Goal: Information Seeking & Learning: Learn about a topic

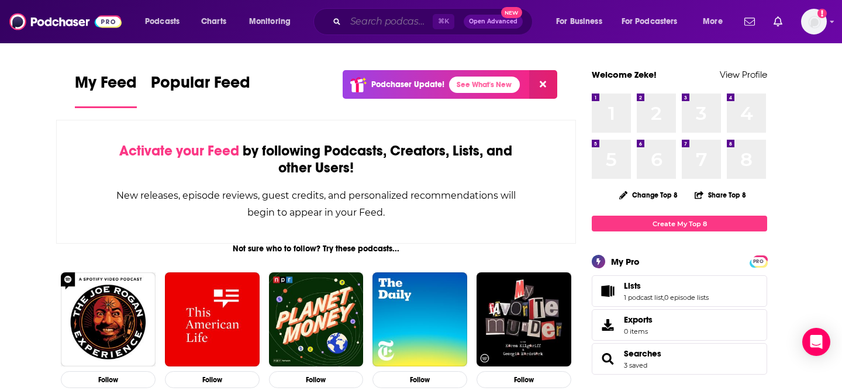
click at [398, 20] on input "Search podcasts, credits, & more..." at bounding box center [388, 21] width 87 height 19
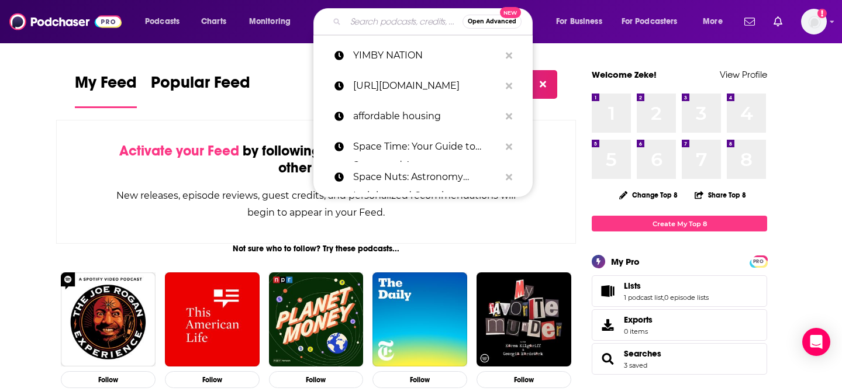
paste input "Frontlines of Social Good Podcast"
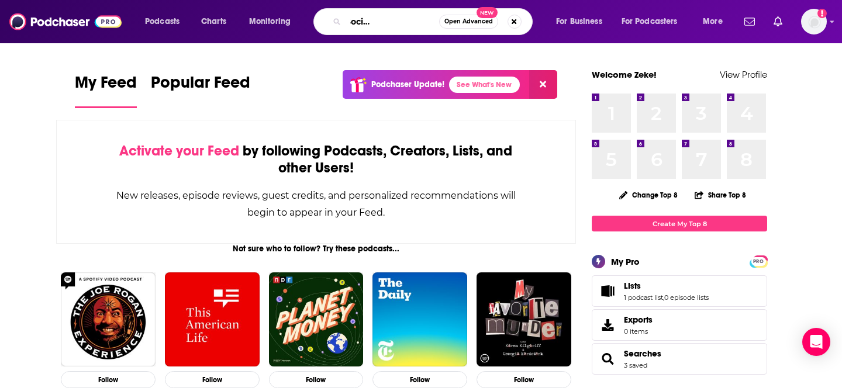
type input "Frontlines of Social Good Podcast"
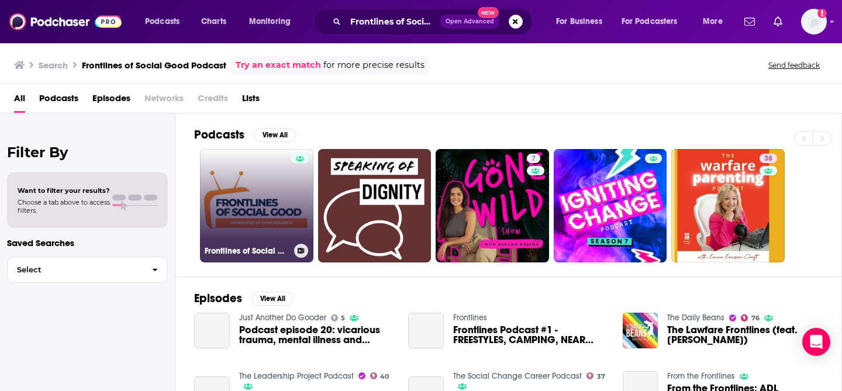
click at [269, 213] on link "Frontlines of Social Good Podcast" at bounding box center [256, 205] width 113 height 113
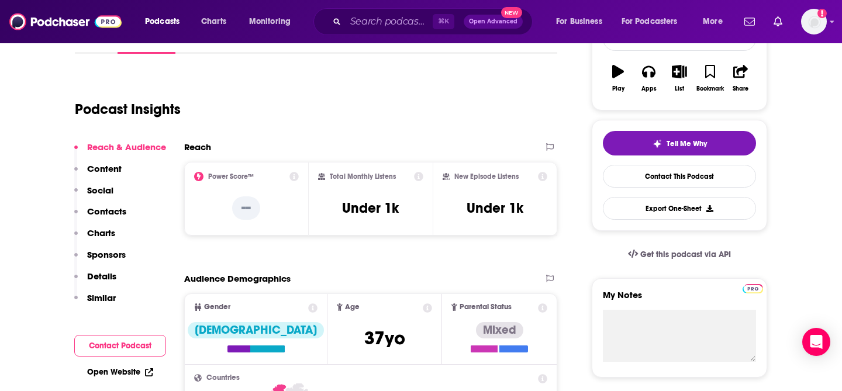
scroll to position [200, 0]
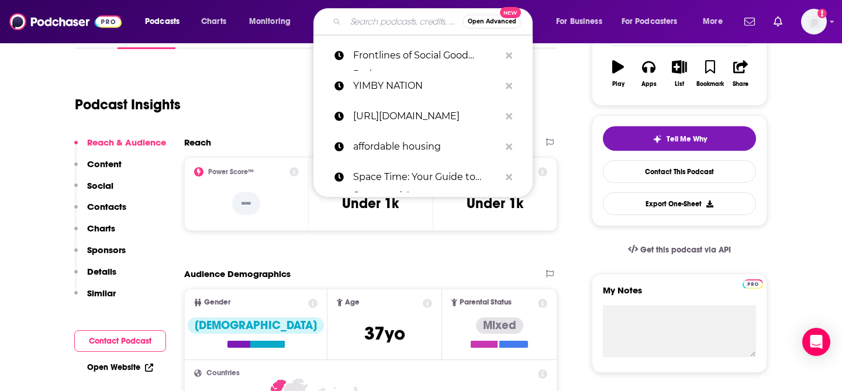
click at [396, 23] on input "Search podcasts, credits, & more..." at bounding box center [403, 21] width 117 height 19
paste input "Resilience: The Global Adaptation Podcast"
type input "Resilience: The Global Adaptation Podcast"
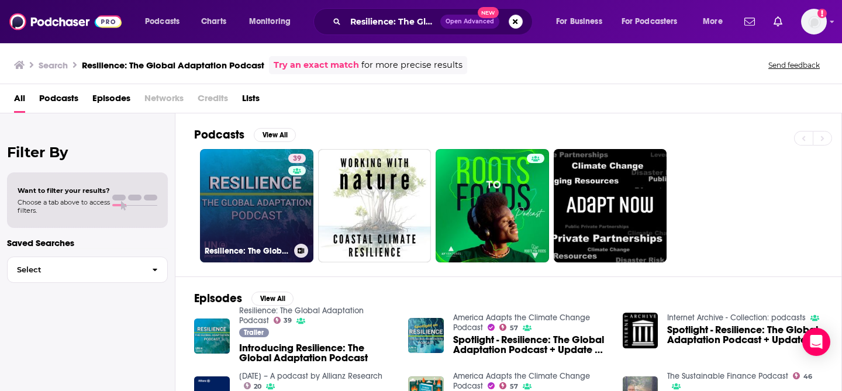
click at [269, 200] on link "39 Resilience: The Global Adaptation Podcast" at bounding box center [256, 205] width 113 height 113
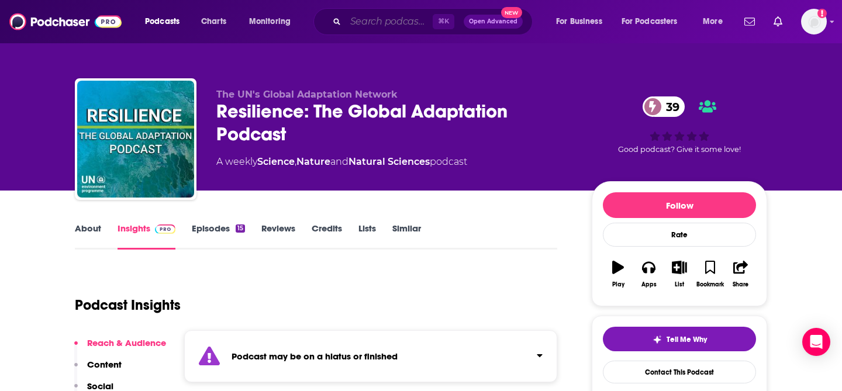
click at [393, 29] on input "Search podcasts, credits, & more..." at bounding box center [388, 21] width 87 height 19
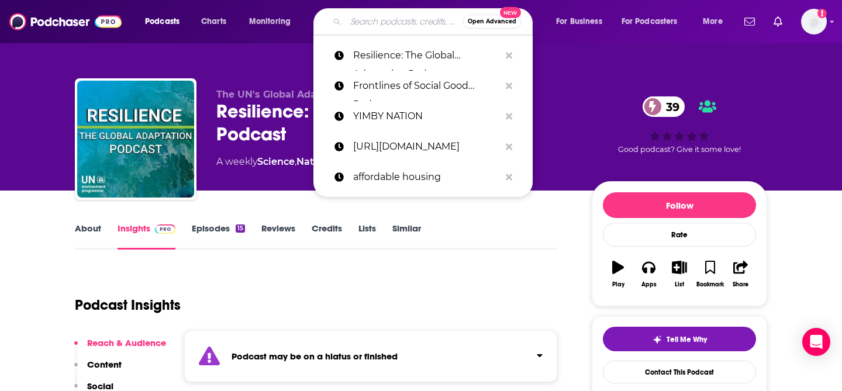
paste input "Nonprofit SnapCast"
type input "Nonprofit SnapCast"
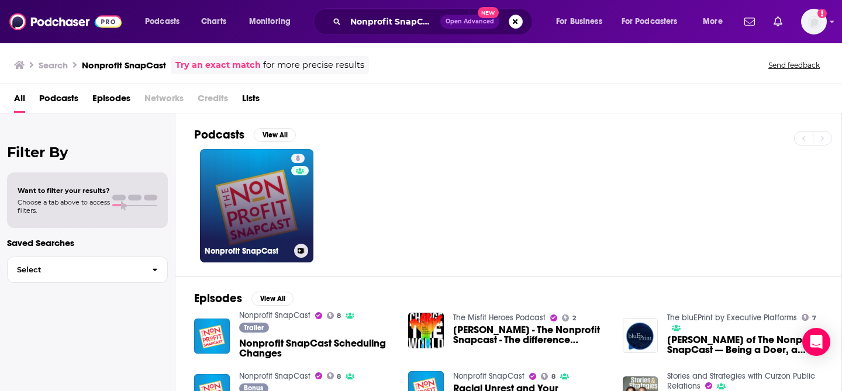
click at [290, 198] on link "8 Nonprofit SnapCast" at bounding box center [256, 205] width 113 height 113
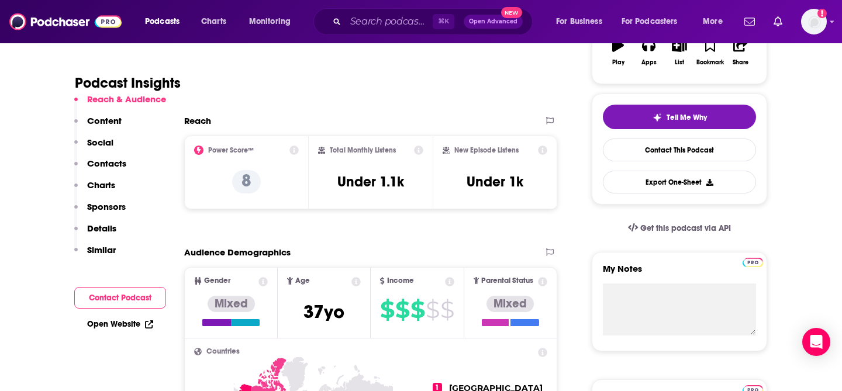
scroll to position [231, 0]
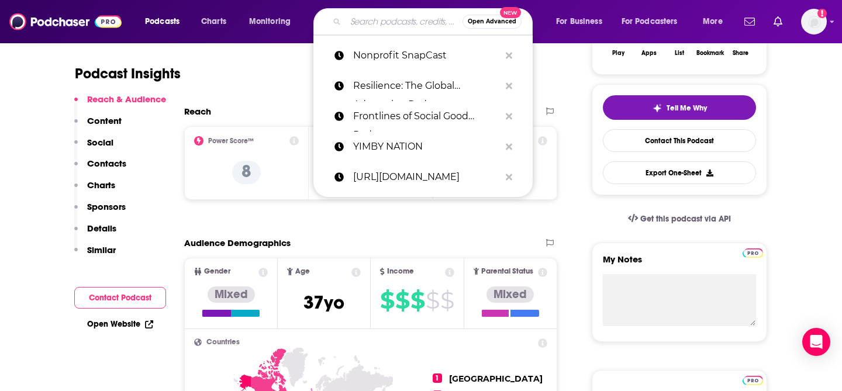
click at [410, 26] on input "Search podcasts, credits, & more..." at bounding box center [403, 21] width 117 height 19
paste input "Nonprofit Leadership Podcast"
type input "Nonprofit Leadership Podcast"
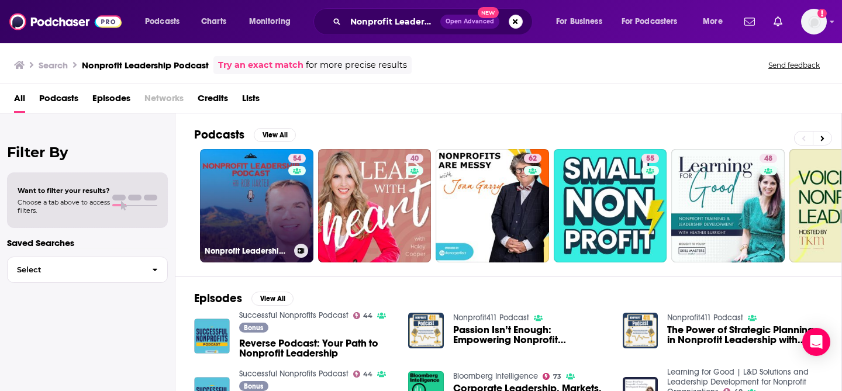
click at [285, 196] on link "54 Nonprofit Leadership Podcast" at bounding box center [256, 205] width 113 height 113
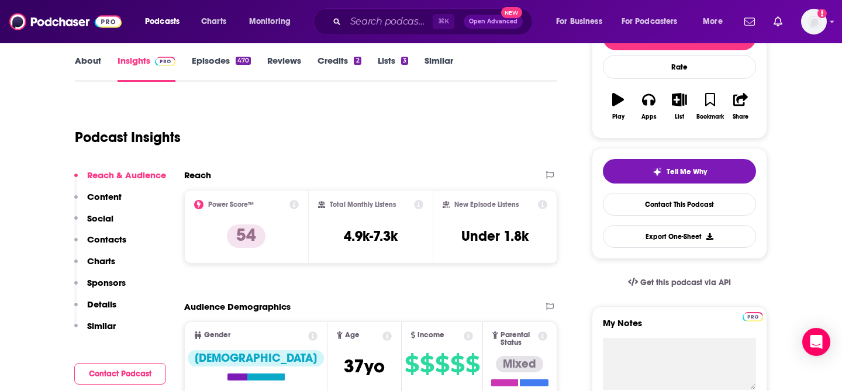
scroll to position [166, 0]
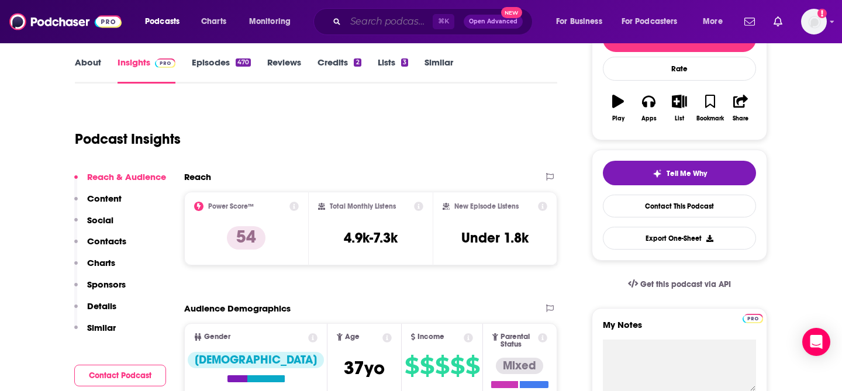
click at [378, 17] on input "Search podcasts, credits, & more..." at bounding box center [388, 21] width 87 height 19
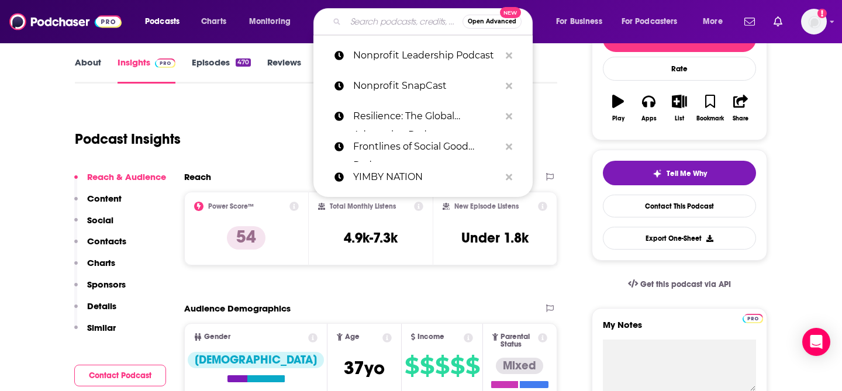
paste input "The Impact Room"
type input "The Impact Room"
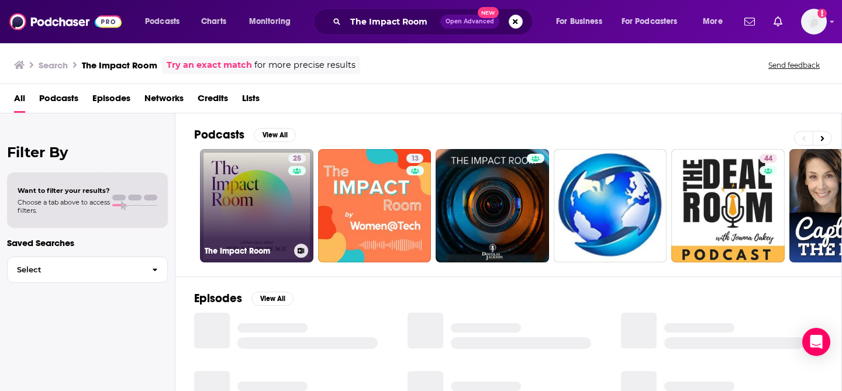
click at [272, 184] on link "25 The Impact Room" at bounding box center [256, 205] width 113 height 113
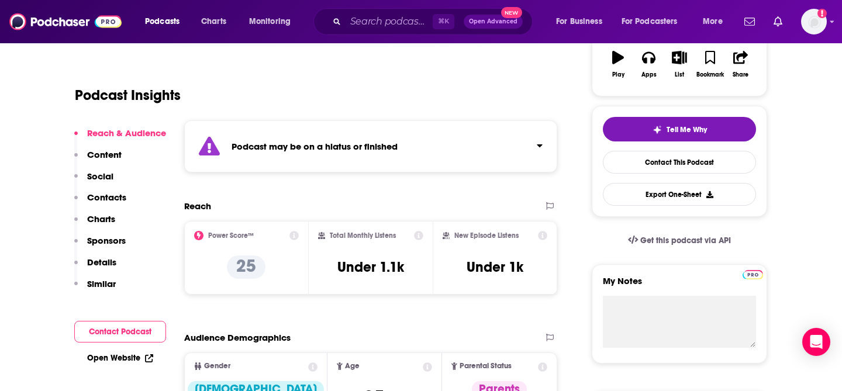
scroll to position [213, 0]
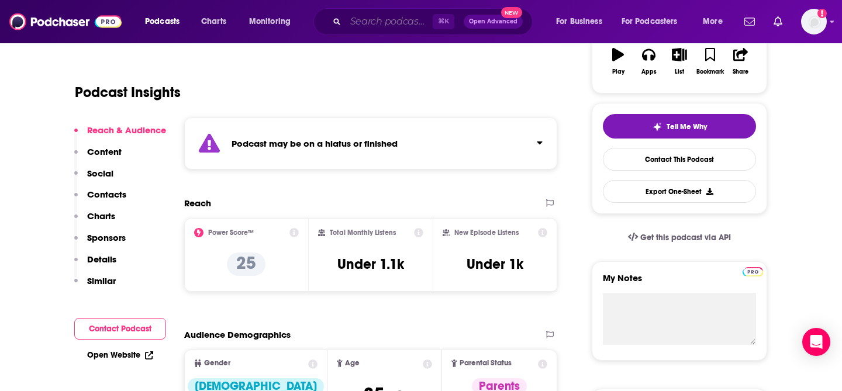
click at [409, 18] on input "Search podcasts, credits, & more..." at bounding box center [388, 21] width 87 height 19
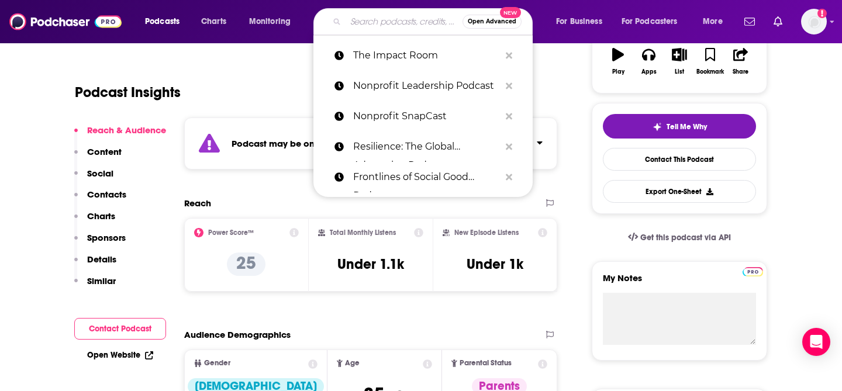
paste input "Add Passion and Stir"
type input "Add Passion and Stir"
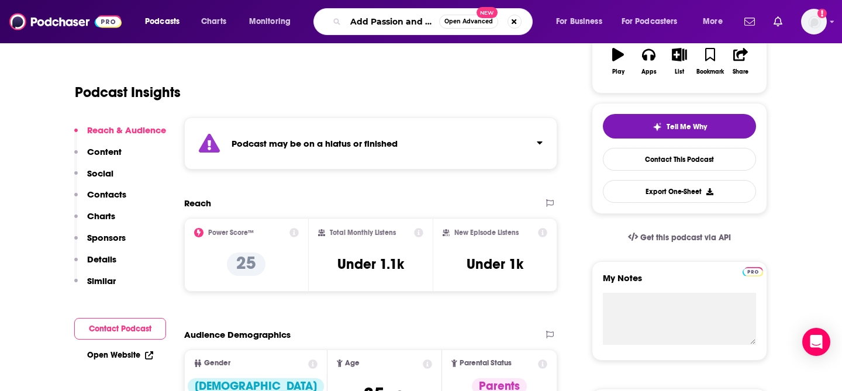
scroll to position [0, 6]
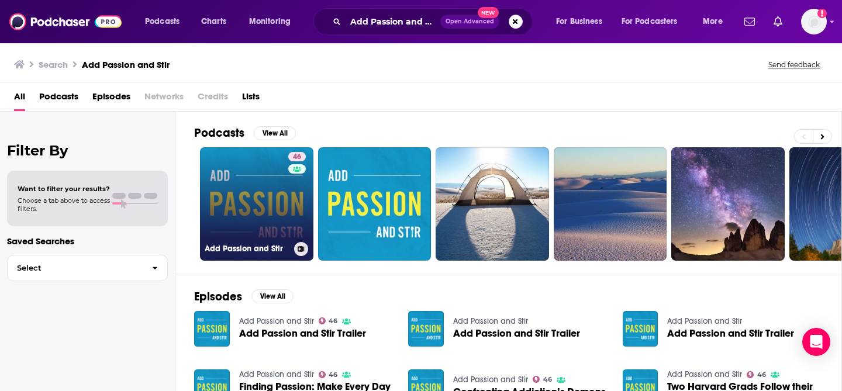
click at [284, 205] on link "46 Add Passion and Stir" at bounding box center [256, 203] width 113 height 113
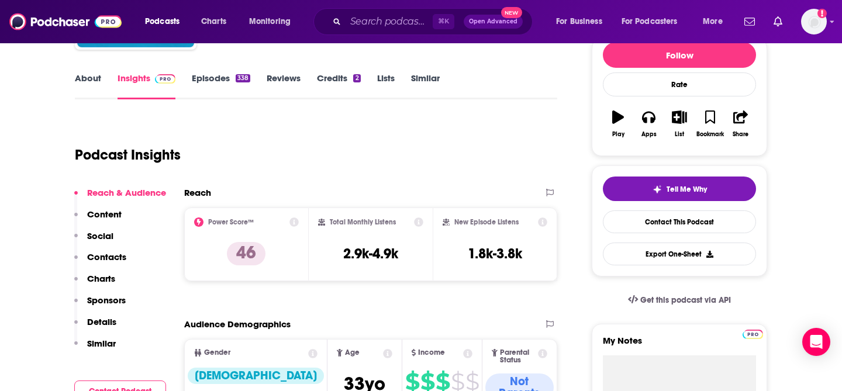
scroll to position [163, 0]
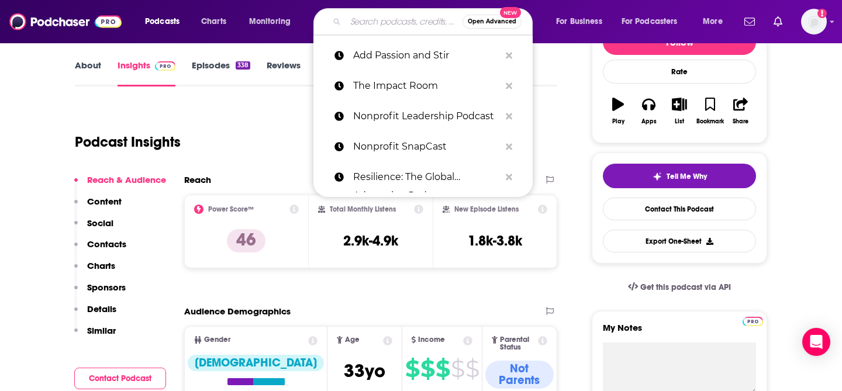
click at [379, 17] on input "Search podcasts, credits, & more..." at bounding box center [403, 21] width 117 height 19
paste input "National League of Cities’ Podcast: CitiesSpeak"
type input "National League of Cities’ Podcast: CitiesSpeak"
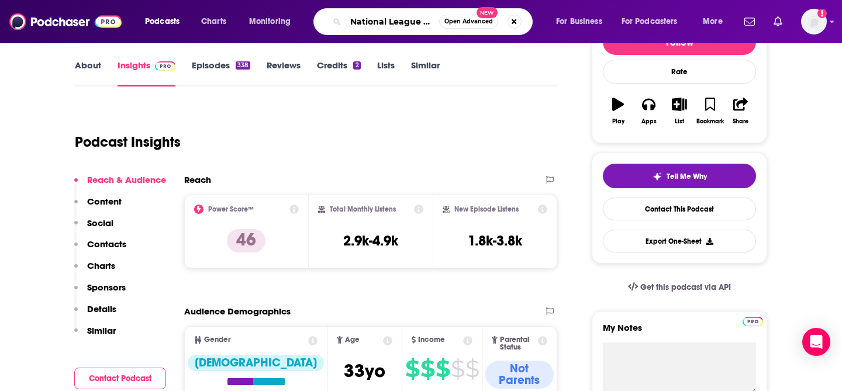
scroll to position [0, 118]
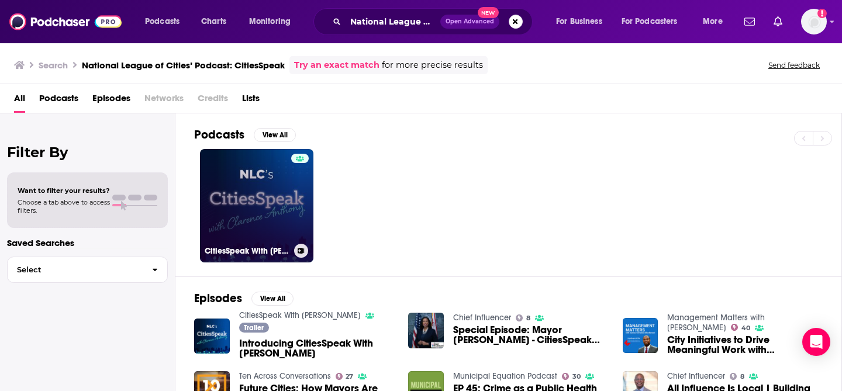
click at [305, 198] on div at bounding box center [300, 199] width 18 height 90
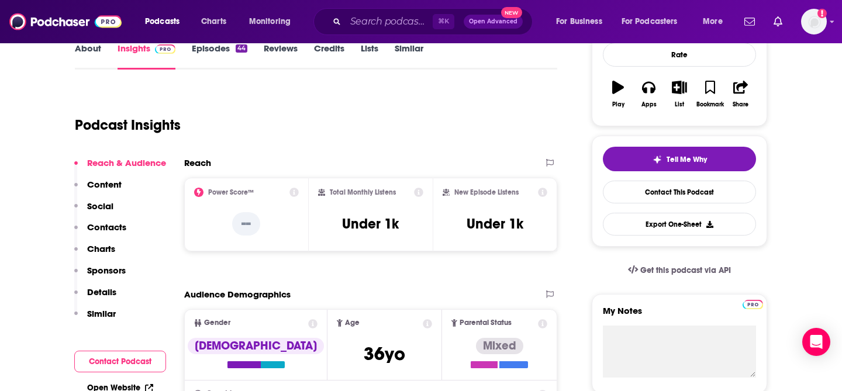
scroll to position [186, 0]
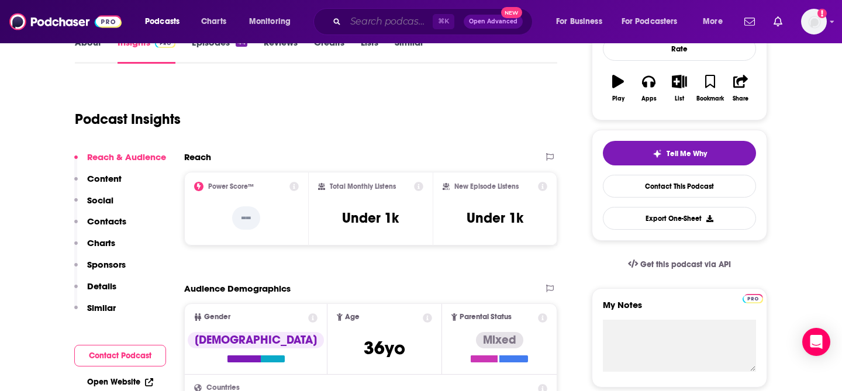
click at [409, 16] on input "Search podcasts, credits, & more..." at bounding box center [388, 21] width 87 height 19
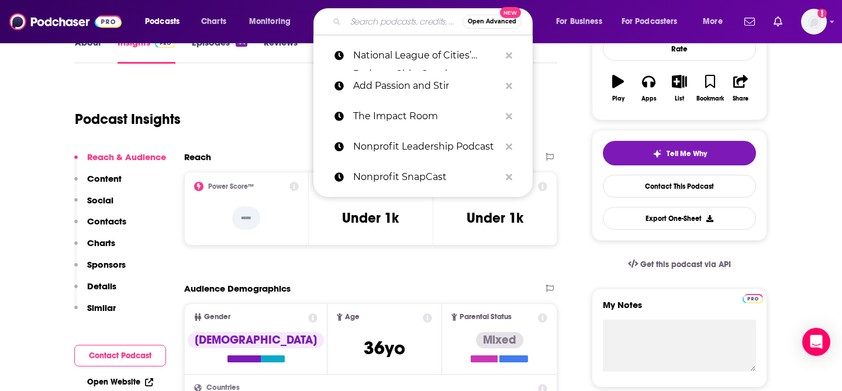
paste input "Adapt: Climate Change and the Built Environment"
type input "Adapt: Climate Change and the Built Environment"
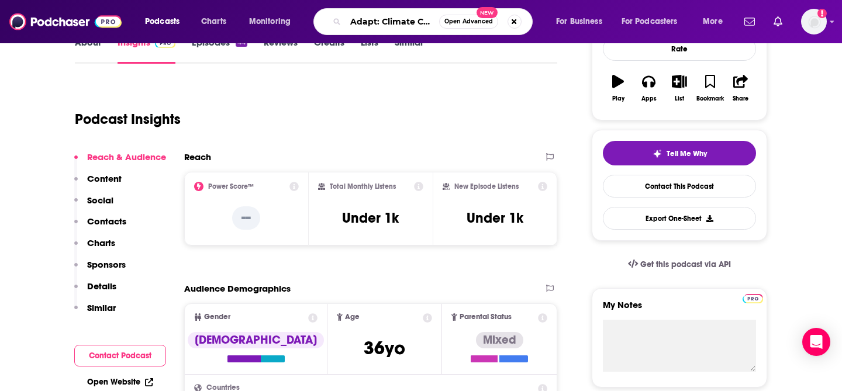
scroll to position [0, 133]
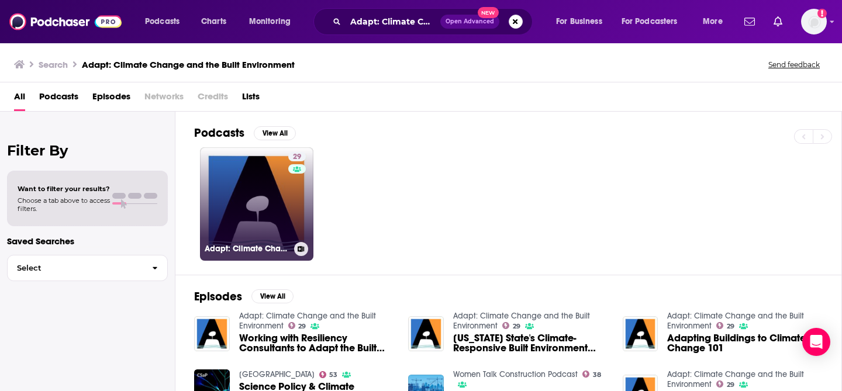
click at [289, 224] on div "29" at bounding box center [298, 197] width 20 height 90
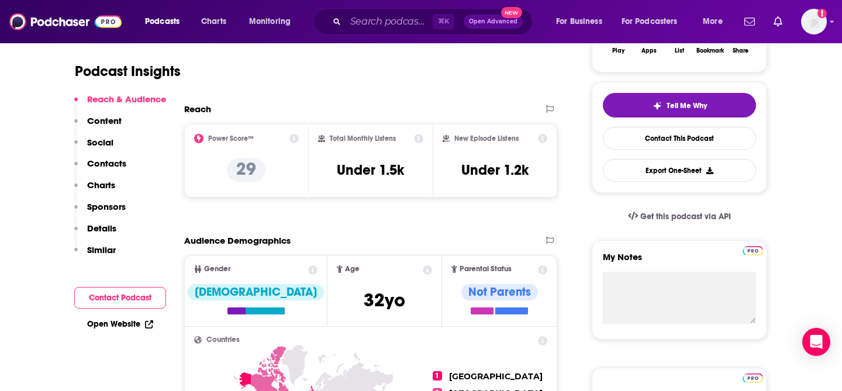
scroll to position [236, 0]
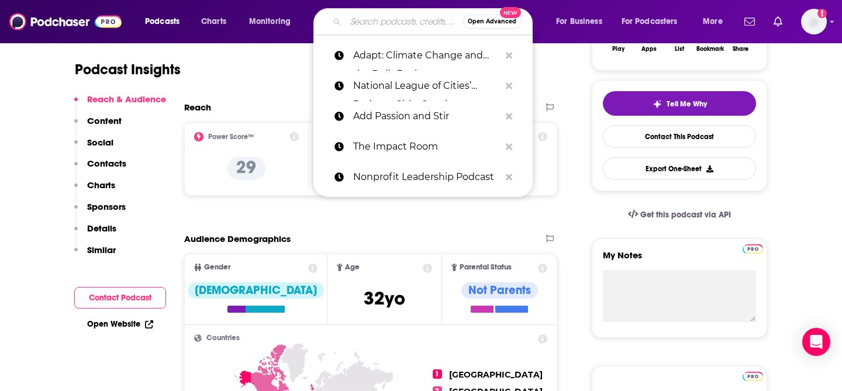
click at [375, 12] on input "Search podcasts, credits, & more..." at bounding box center [403, 21] width 117 height 19
paste input "The Crisis Response Podcast"
type input "The Crisis Response Podcast"
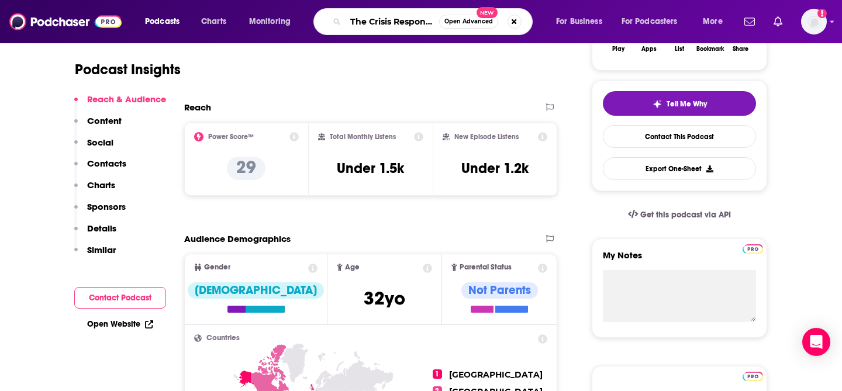
scroll to position [0, 39]
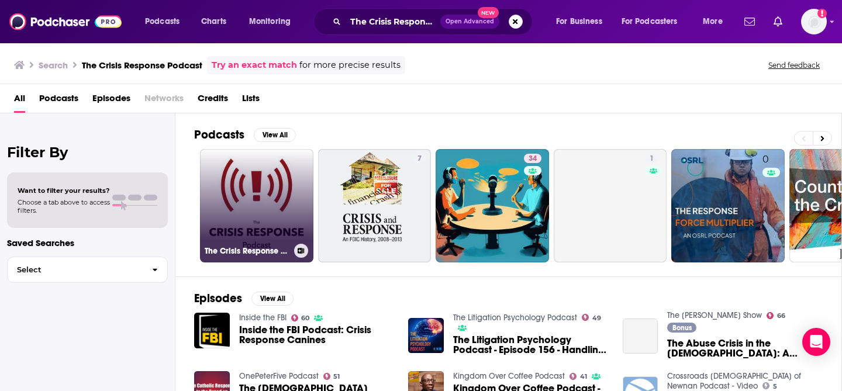
click at [279, 200] on link "The Crisis Response Podcast" at bounding box center [256, 205] width 113 height 113
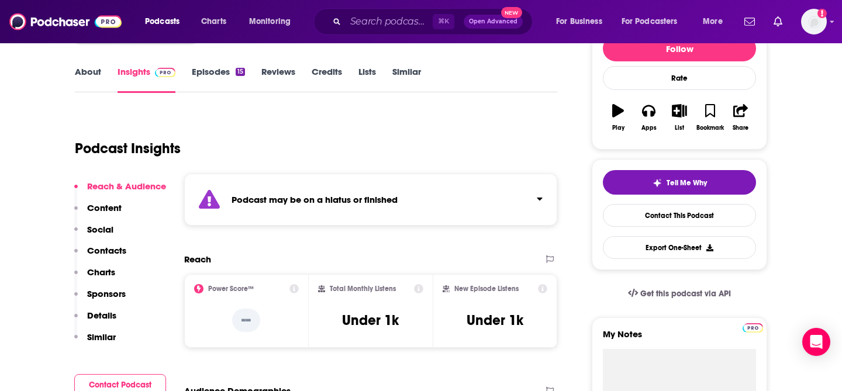
scroll to position [159, 0]
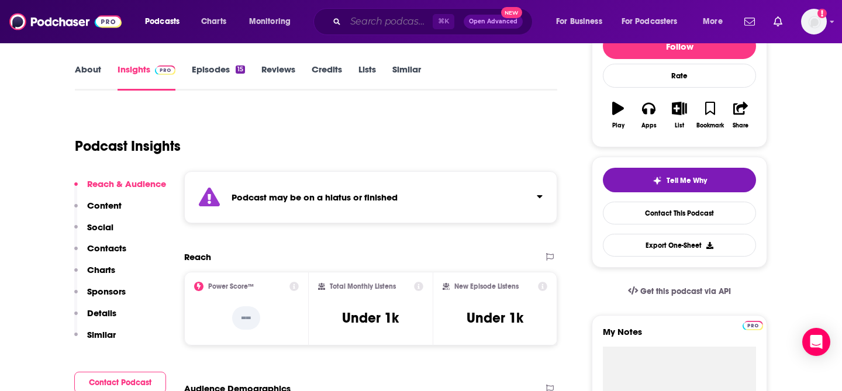
click at [400, 21] on input "Search podcasts, credits, & more..." at bounding box center [388, 21] width 87 height 19
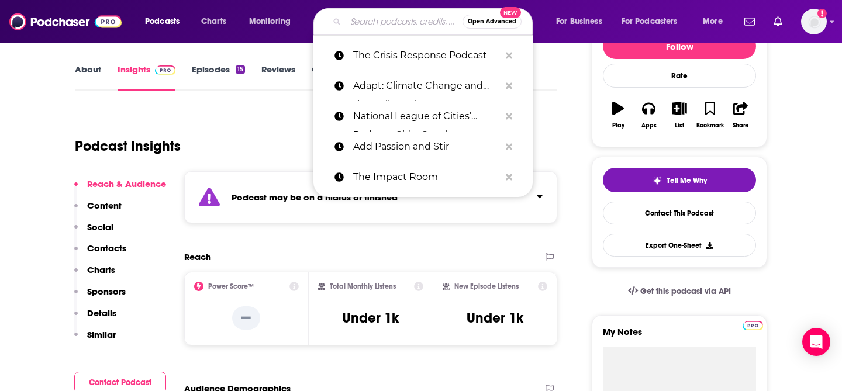
paste input "How to Disaster"
type input "How to Disaster"
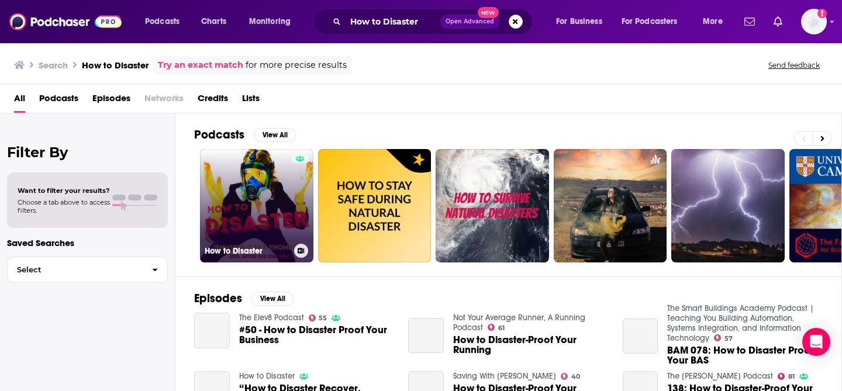
click at [267, 199] on link "How to Disaster" at bounding box center [256, 205] width 113 height 113
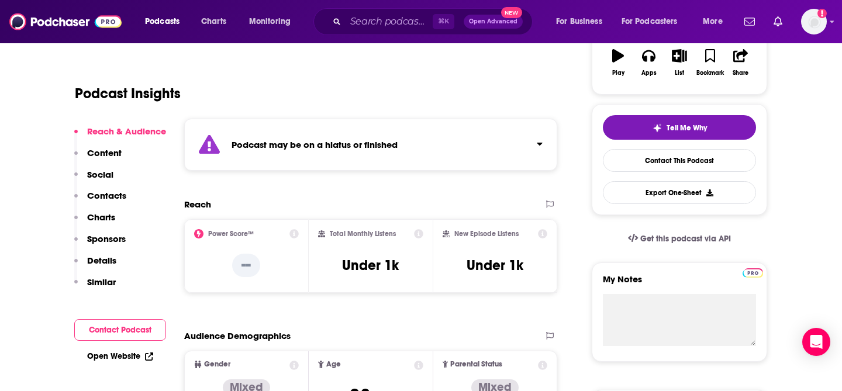
scroll to position [208, 0]
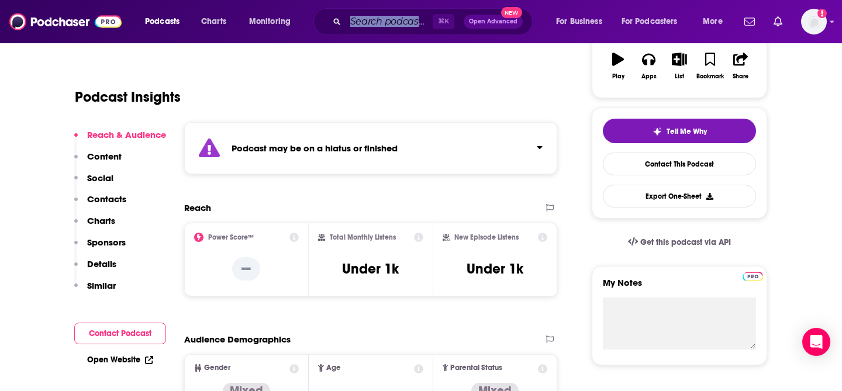
click at [427, 16] on div "⌘ K Open Advanced New" at bounding box center [422, 21] width 219 height 27
click at [427, 16] on input "Search podcasts, credits, & more..." at bounding box center [388, 21] width 87 height 19
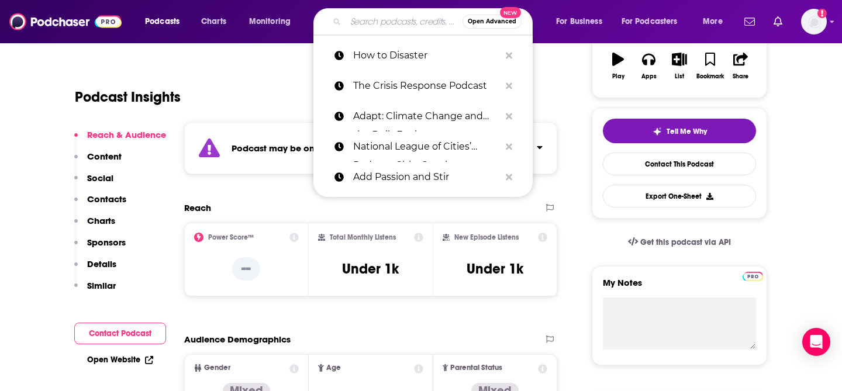
paste input "Mission Impact Podcast"
type input "Mission Impact Podcast"
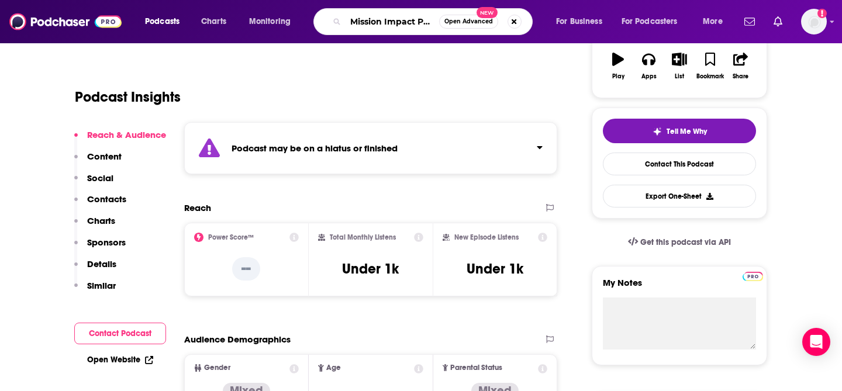
scroll to position [0, 19]
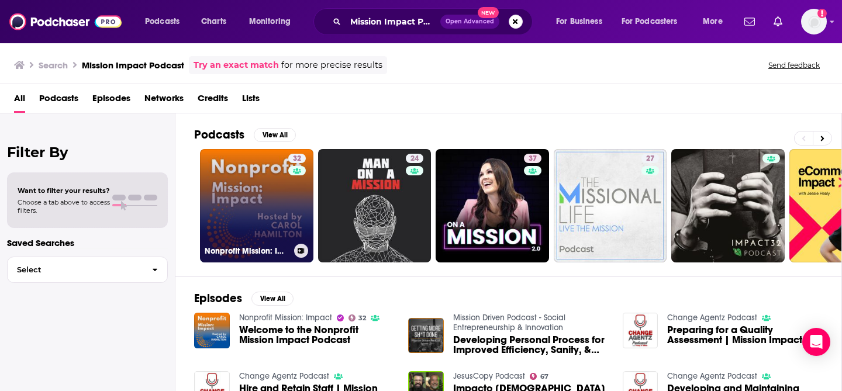
click at [281, 220] on link "32 Nonprofit Mission: Impact" at bounding box center [256, 205] width 113 height 113
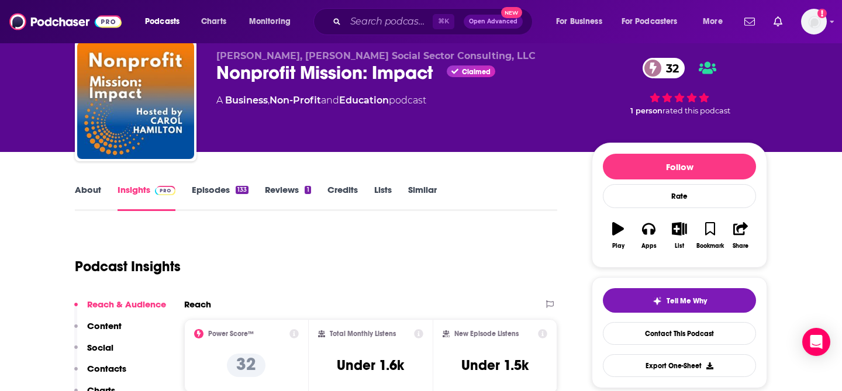
scroll to position [35, 0]
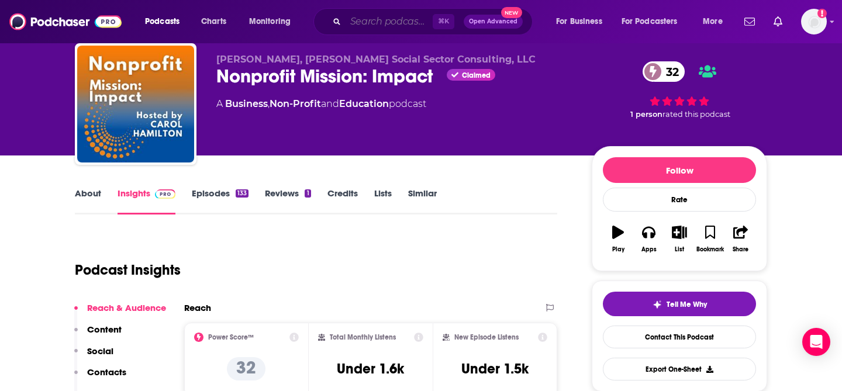
click at [400, 18] on input "Search podcasts, credits, & more..." at bounding box center [388, 21] width 87 height 19
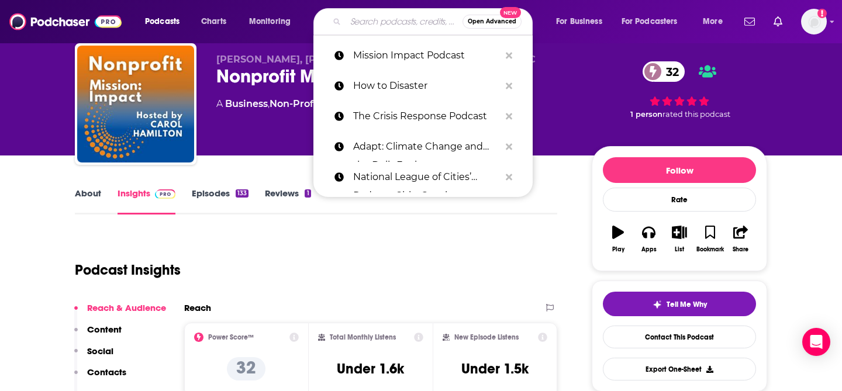
paste input "Civic Beat Podcast"
type input "Civic Beat Podcast"
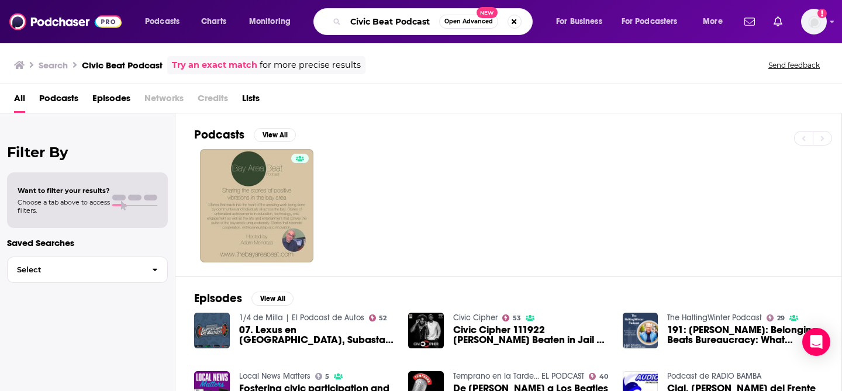
drag, startPoint x: 352, startPoint y: 21, endPoint x: 448, endPoint y: 23, distance: 95.3
click at [448, 23] on div "Civic Beat Podcast Open Advanced New" at bounding box center [422, 21] width 219 height 27
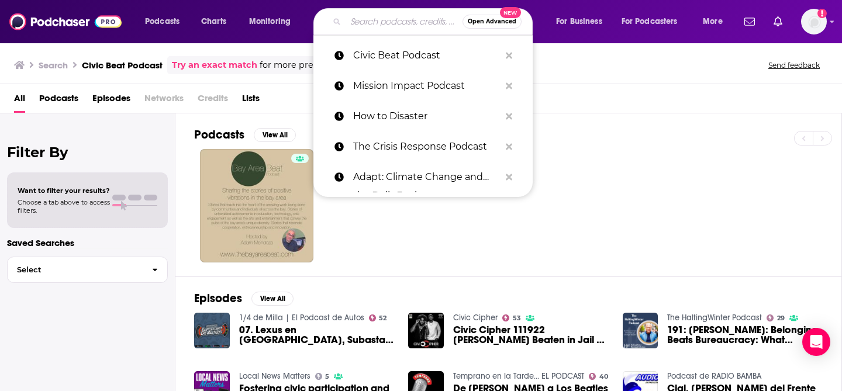
paste input "The Nonprofit Exchange"
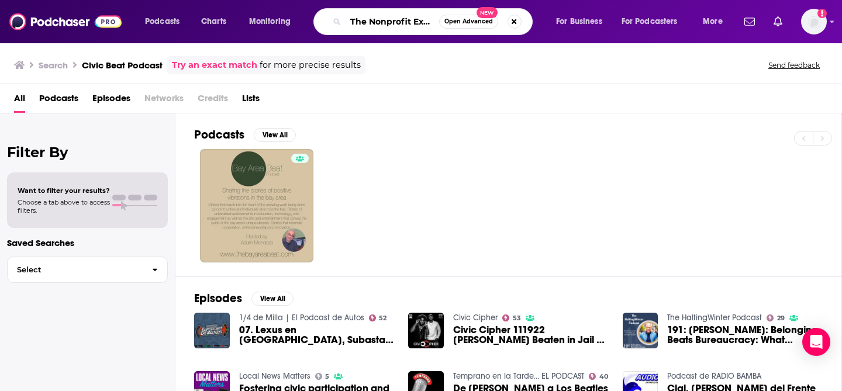
scroll to position [0, 22]
type input "The Nonprofit Exchange"
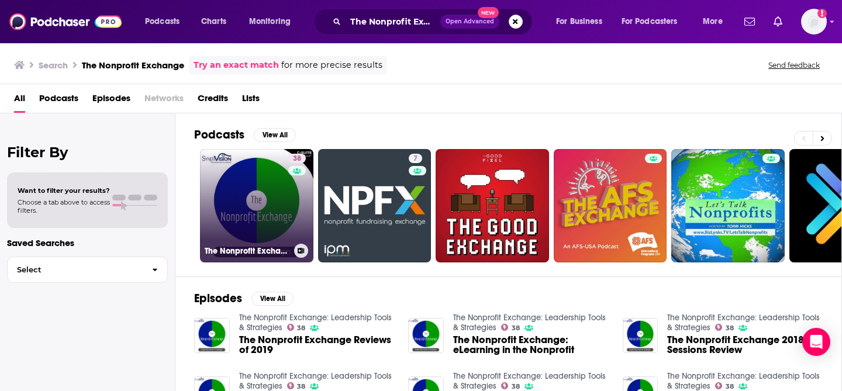
click at [237, 213] on link "38 The Nonprofit Exchange: Leadership Tools & Strategies" at bounding box center [256, 205] width 113 height 113
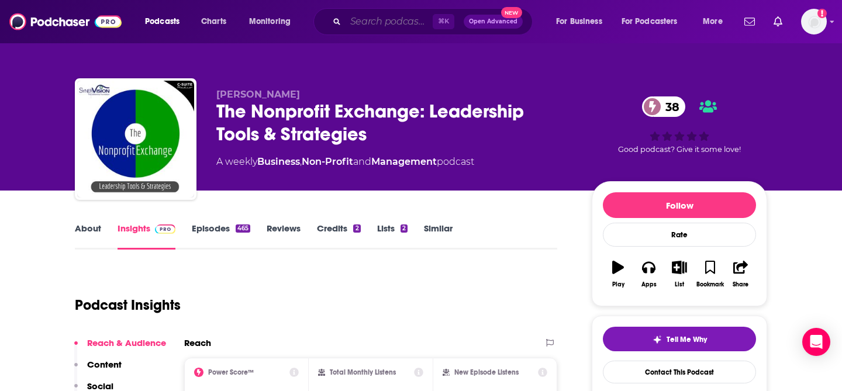
click at [379, 19] on input "Search podcasts, credits, & more..." at bounding box center [388, 21] width 87 height 19
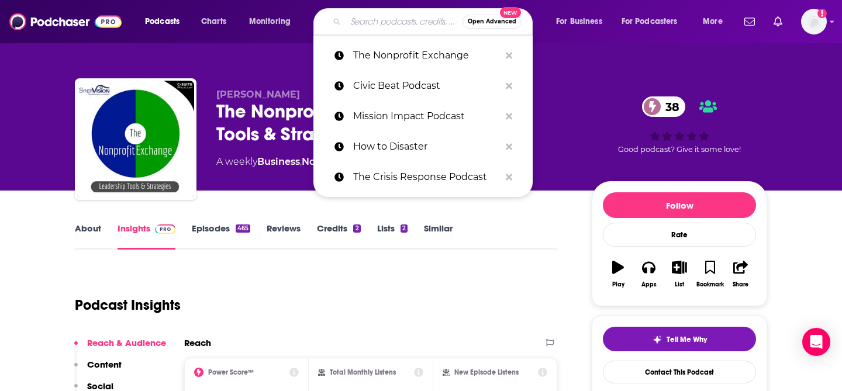
paste input "Disaster Recovery Podcast"
type input "Disaster Recovery Podcast"
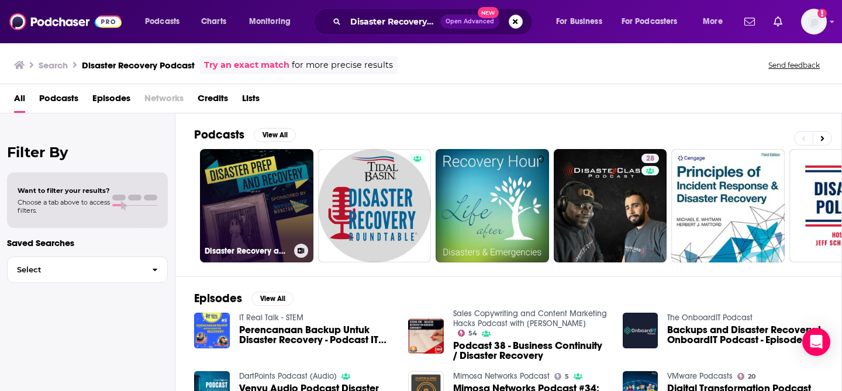
click at [295, 195] on link "Disaster Recovery and Prep" at bounding box center [256, 205] width 113 height 113
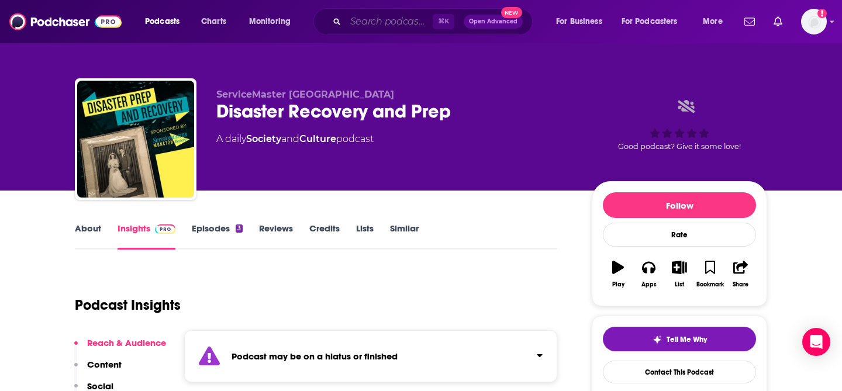
click at [393, 24] on input "Search podcasts, credits, & more..." at bounding box center [388, 21] width 87 height 19
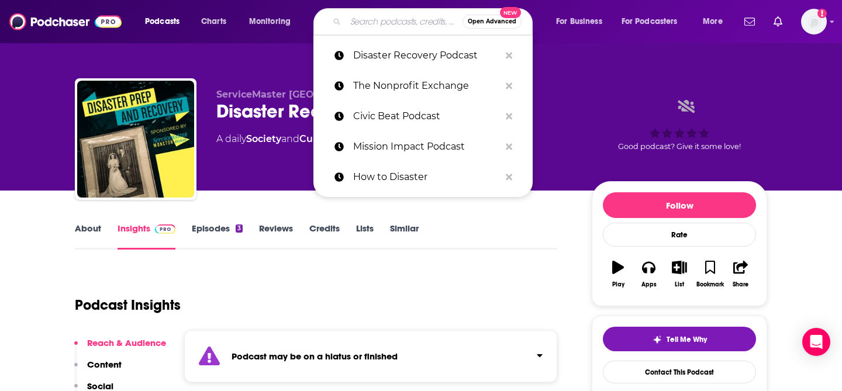
paste input "Social Innovation Conversations"
type input "Social Innovation Conversations"
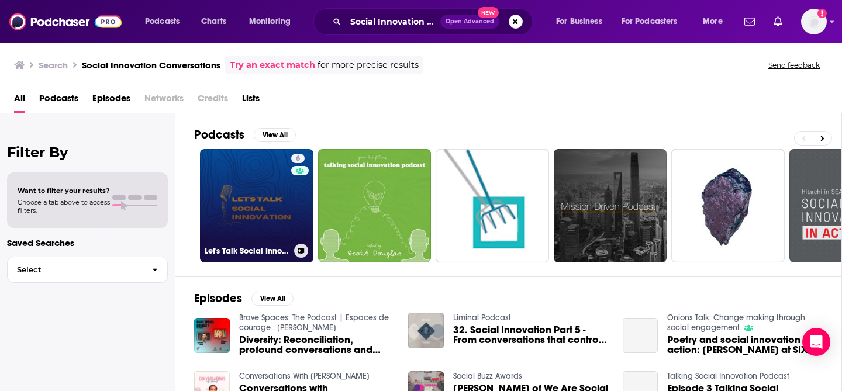
click at [264, 212] on link "6 Let's Talk Social Innovation" at bounding box center [256, 205] width 113 height 113
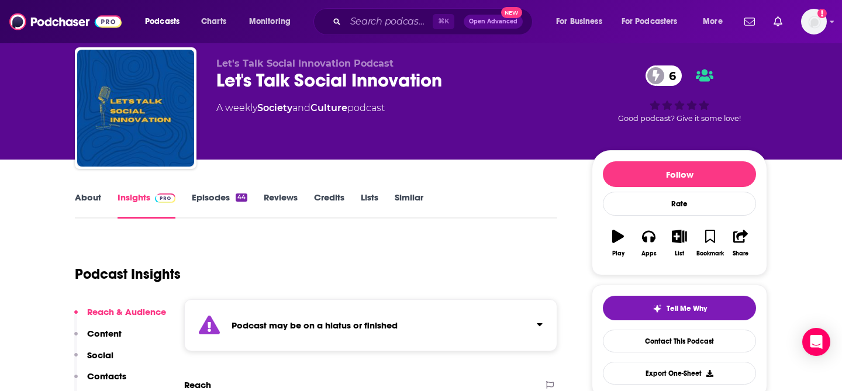
scroll to position [8, 0]
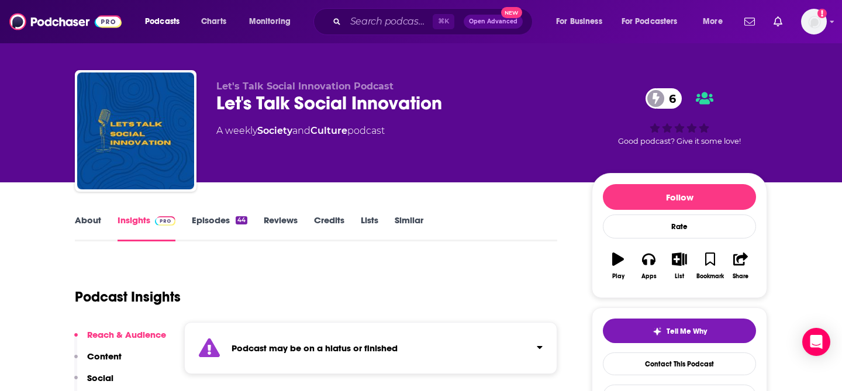
click at [409, 9] on div "⌘ K Open Advanced New" at bounding box center [422, 21] width 219 height 27
click at [404, 12] on input "Search podcasts, credits, & more..." at bounding box center [388, 21] width 87 height 19
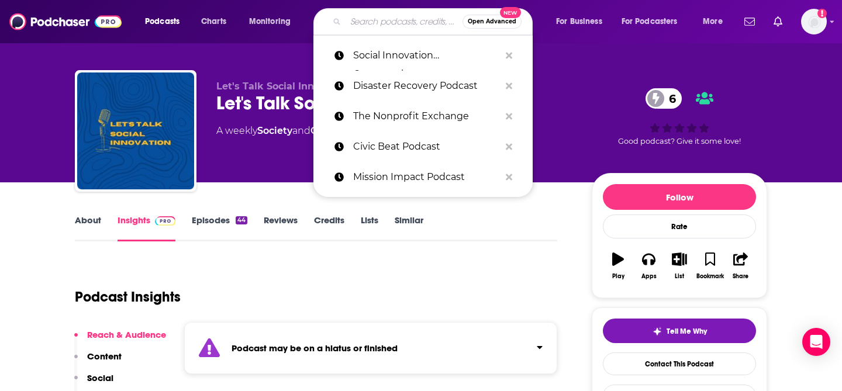
paste input "Mission Matters Podcast"
type input "Mission Matters Podcast"
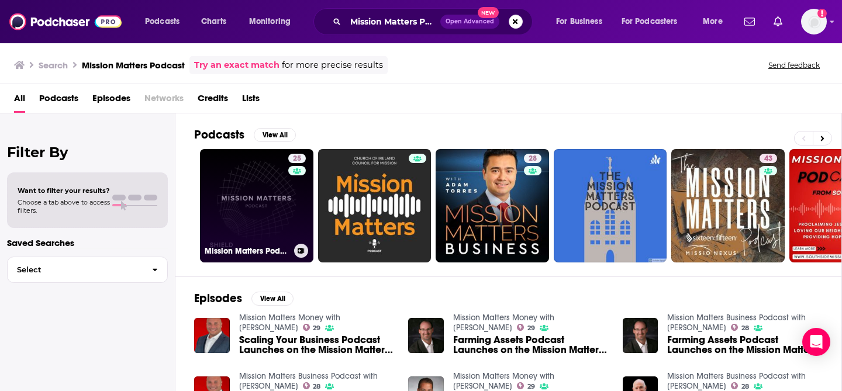
click at [274, 209] on link "25 Mission Matters Podcast" at bounding box center [256, 205] width 113 height 113
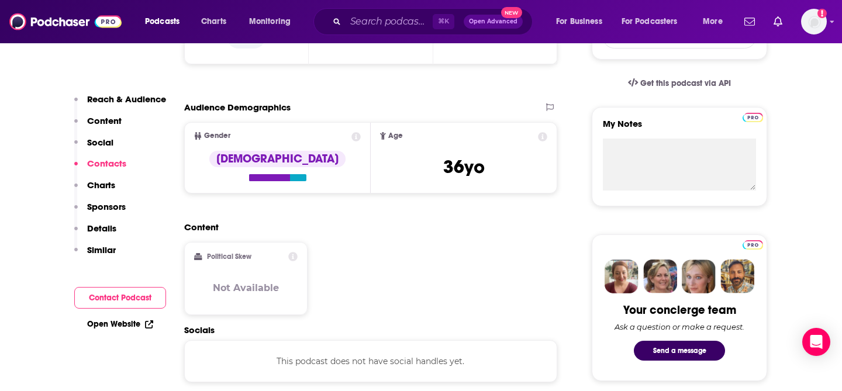
scroll to position [315, 0]
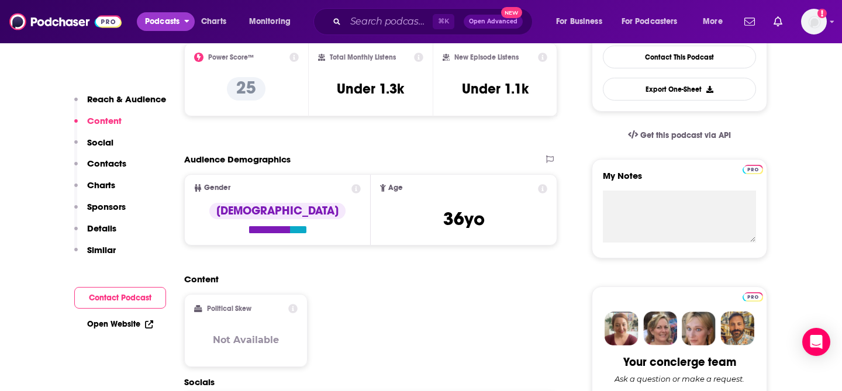
click at [173, 24] on span "Podcasts" at bounding box center [162, 21] width 34 height 16
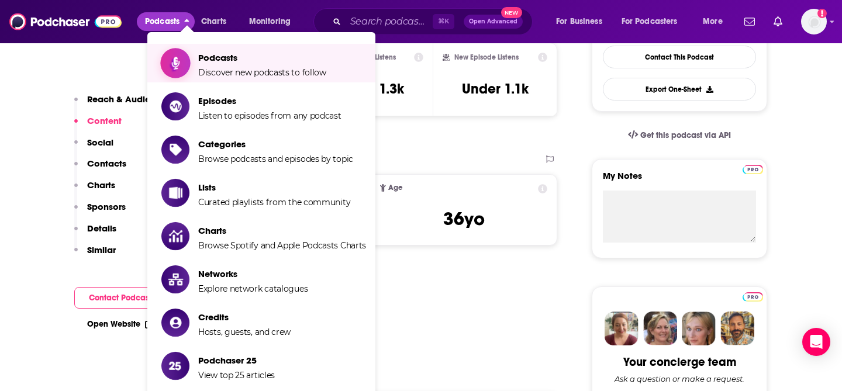
click at [220, 54] on span "Podcasts" at bounding box center [262, 57] width 128 height 11
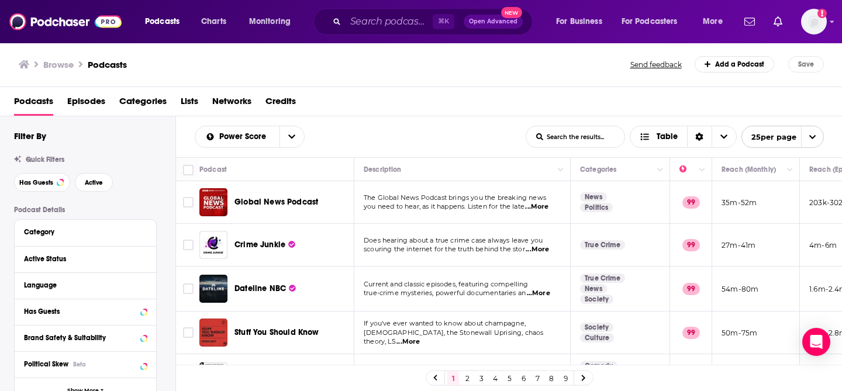
click at [147, 103] on span "Categories" at bounding box center [142, 104] width 47 height 24
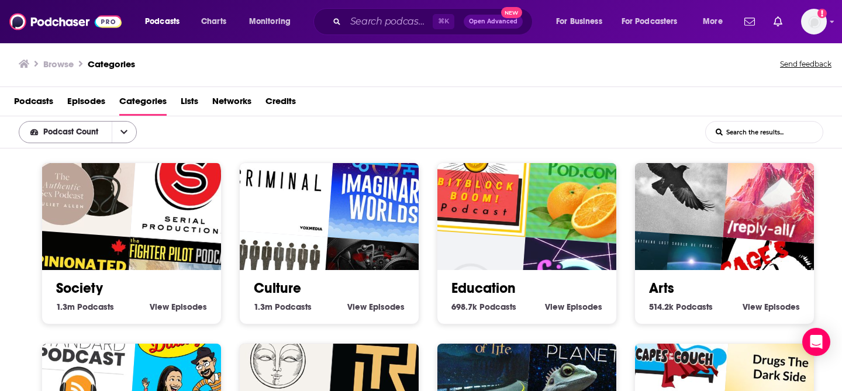
click at [111, 132] on span "Podcast Count" at bounding box center [65, 132] width 92 height 8
click at [182, 133] on div "Podcast Count Podcast Count List Search Input Search the results..." at bounding box center [421, 132] width 842 height 32
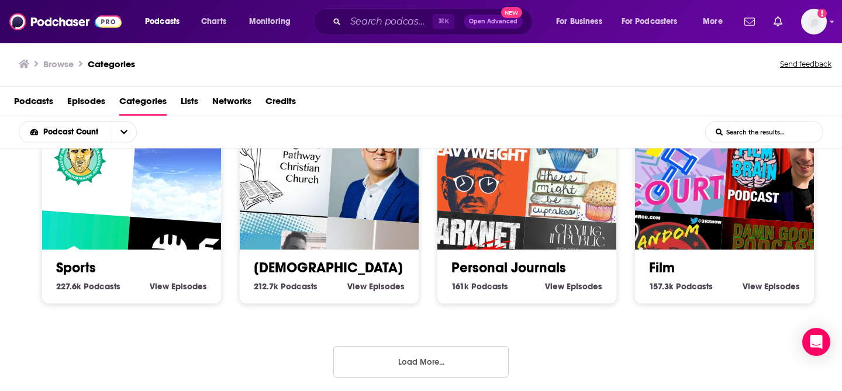
scroll to position [2, 0]
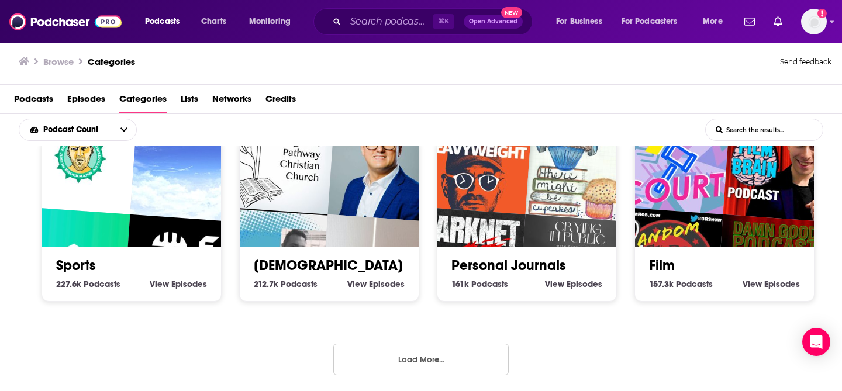
click at [383, 351] on button "Load More..." at bounding box center [420, 360] width 175 height 32
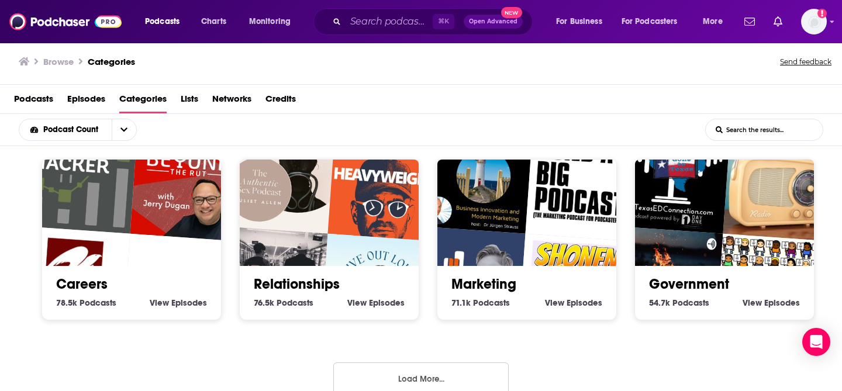
scroll to position [1281, 0]
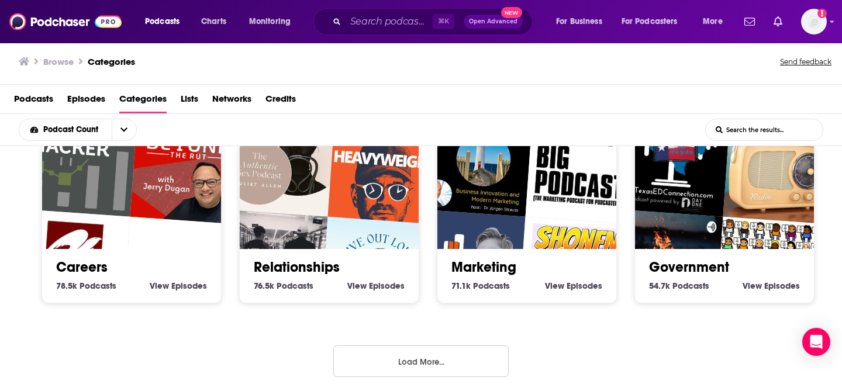
click at [396, 366] on button "Load More..." at bounding box center [420, 361] width 175 height 32
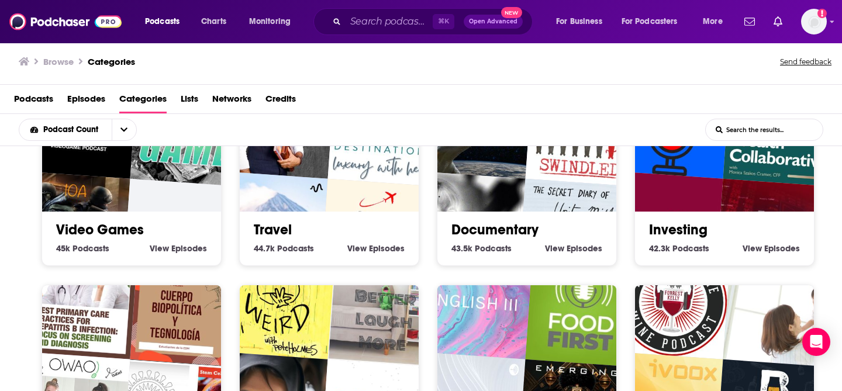
scroll to position [1682, 0]
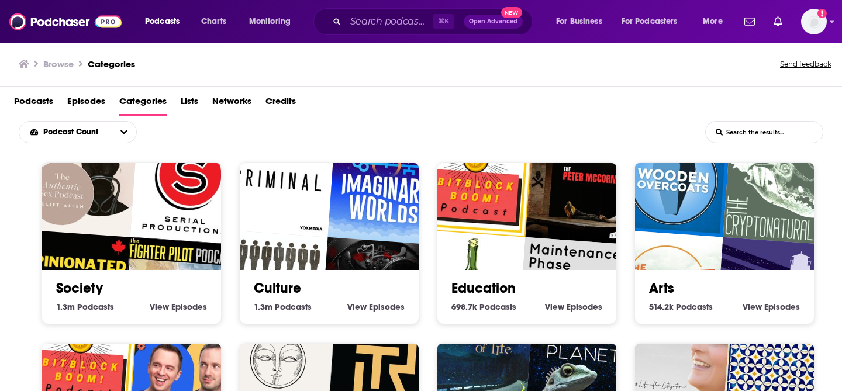
click at [414, 36] on div "Podcasts Charts Monitoring ⌘ K Open Advanced New For Business For Podcasters Mo…" at bounding box center [421, 21] width 842 height 43
click at [392, 23] on input "Search podcasts, credits, & more..." at bounding box center [388, 21] width 87 height 19
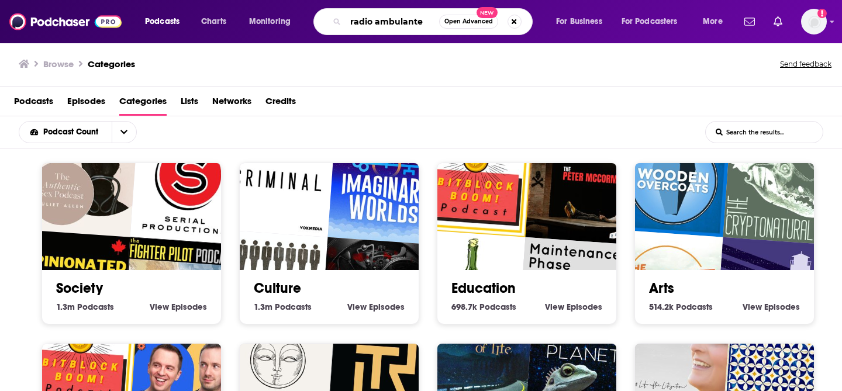
type input "radio ambulante"
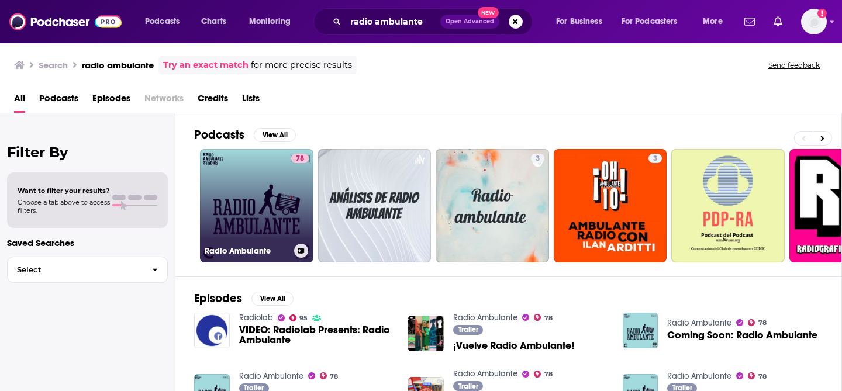
click at [217, 207] on link "78 Radio Ambulante" at bounding box center [256, 205] width 113 height 113
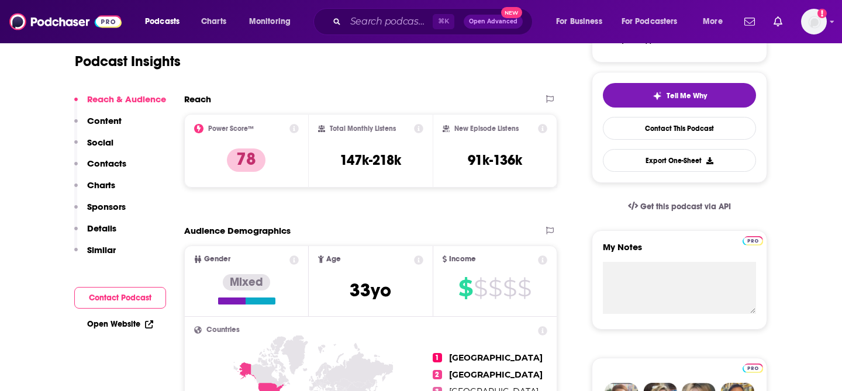
scroll to position [258, 0]
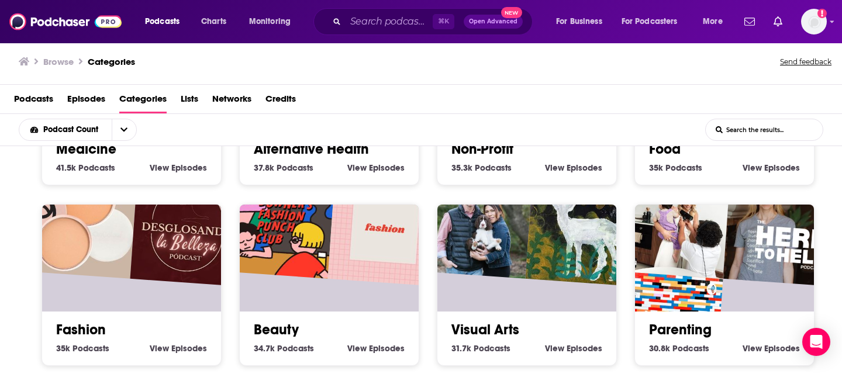
scroll to position [2000, 0]
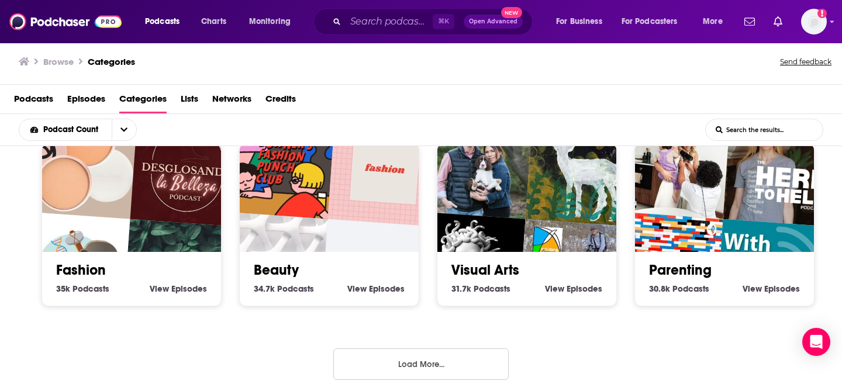
click at [445, 355] on button "Load More..." at bounding box center [420, 364] width 175 height 32
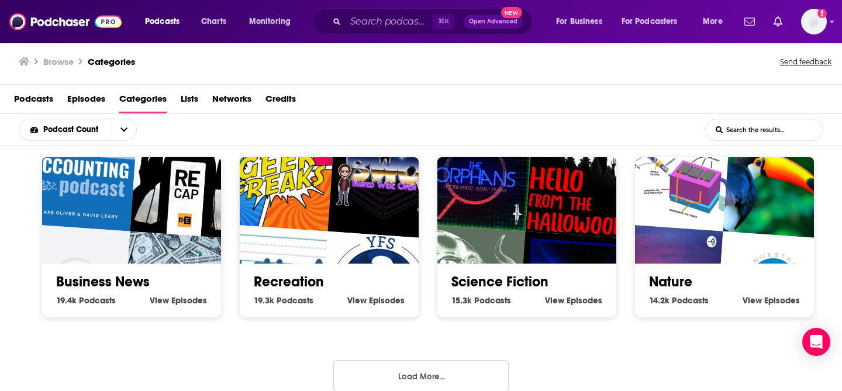
scroll to position [2719, 0]
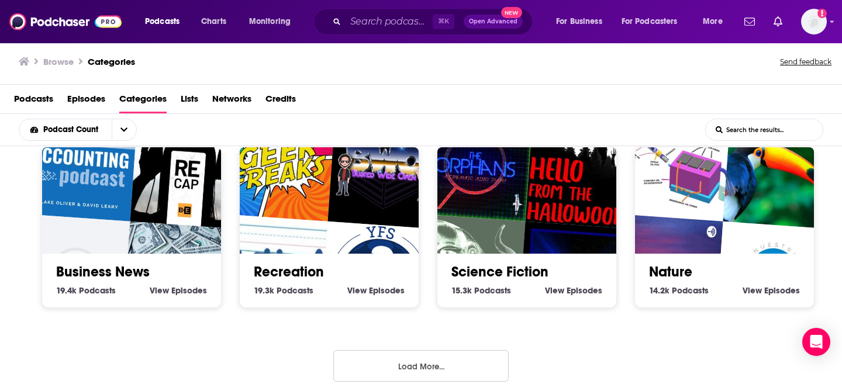
click at [445, 355] on button "Load More..." at bounding box center [420, 366] width 175 height 32
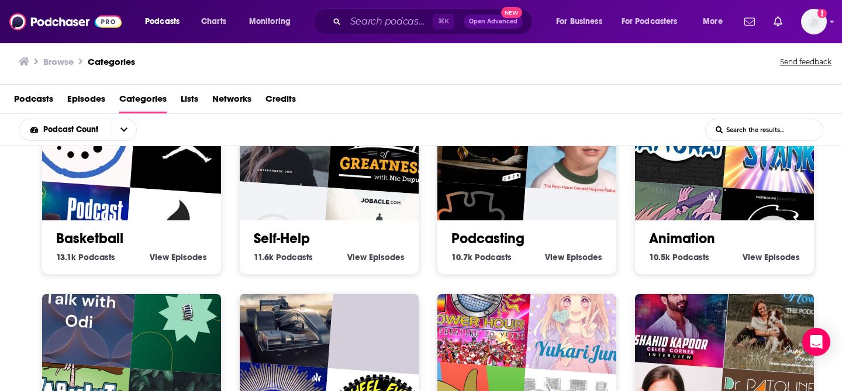
scroll to position [2936, 0]
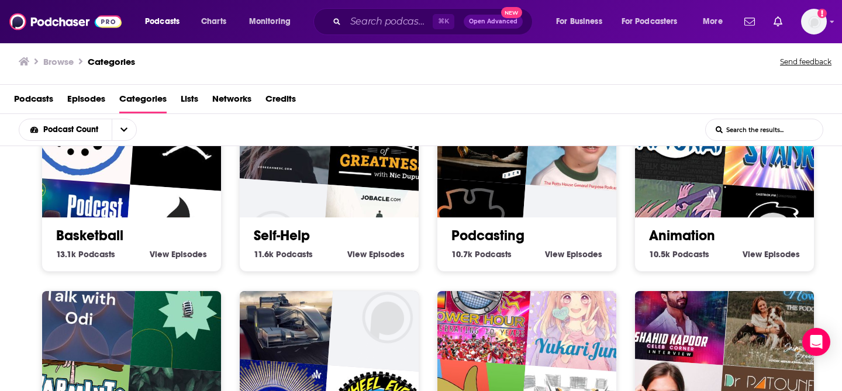
click at [741, 128] on input "List Search Input" at bounding box center [763, 129] width 117 height 21
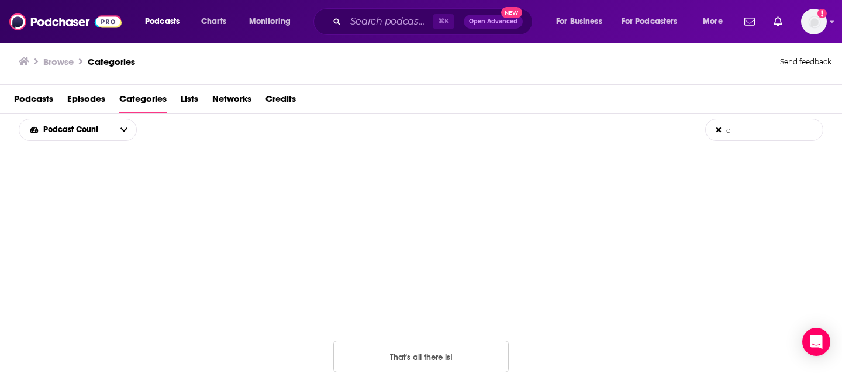
type input "c"
type input "e"
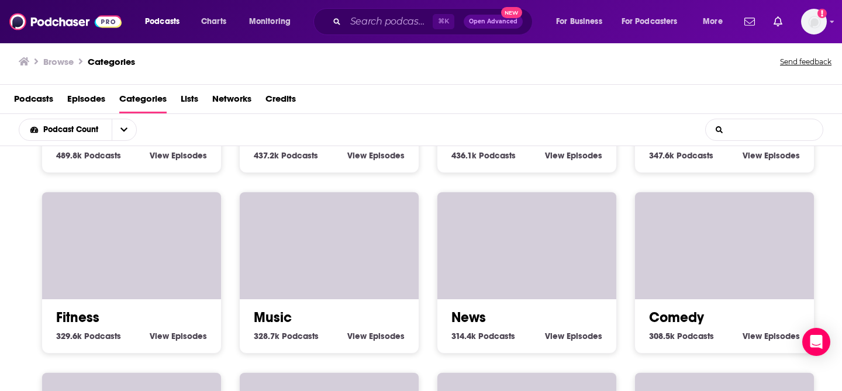
scroll to position [562, 0]
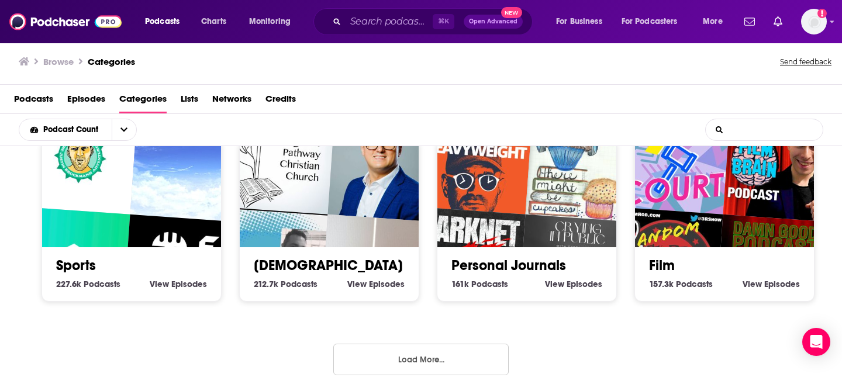
click at [470, 365] on button "Load More..." at bounding box center [420, 360] width 175 height 32
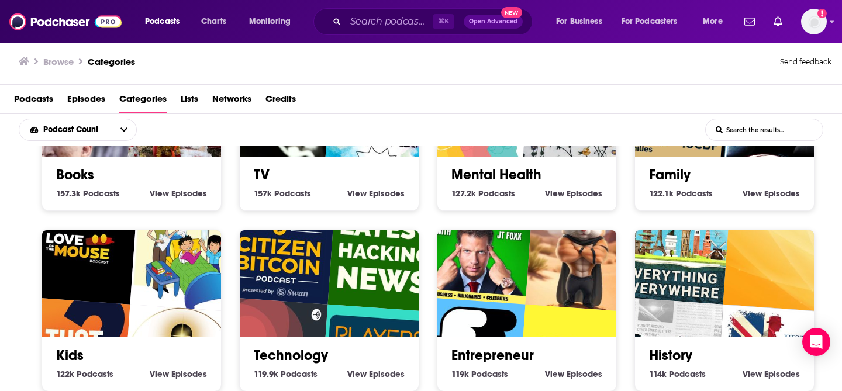
scroll to position [1281, 0]
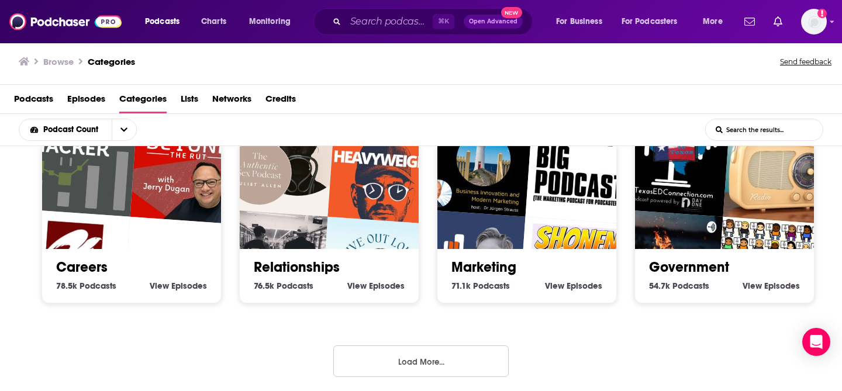
click at [455, 345] on button "Load More..." at bounding box center [420, 361] width 175 height 32
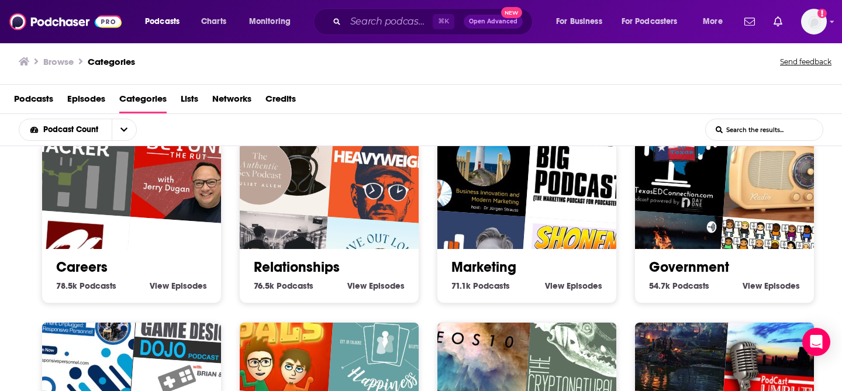
scroll to position [2000, 0]
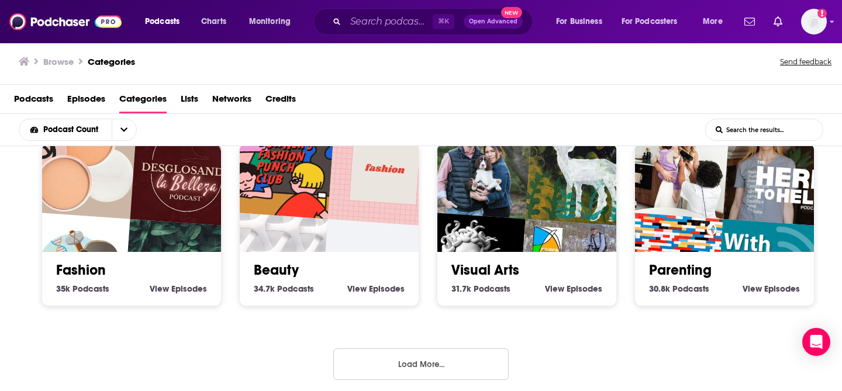
click at [455, 348] on button "Load More..." at bounding box center [420, 364] width 175 height 32
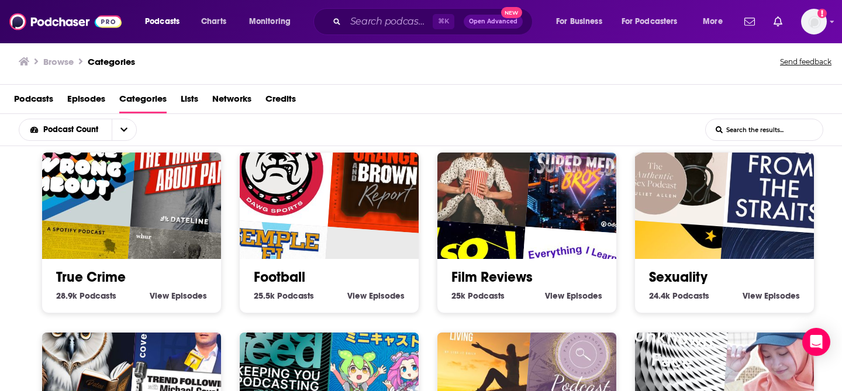
scroll to position [2719, 0]
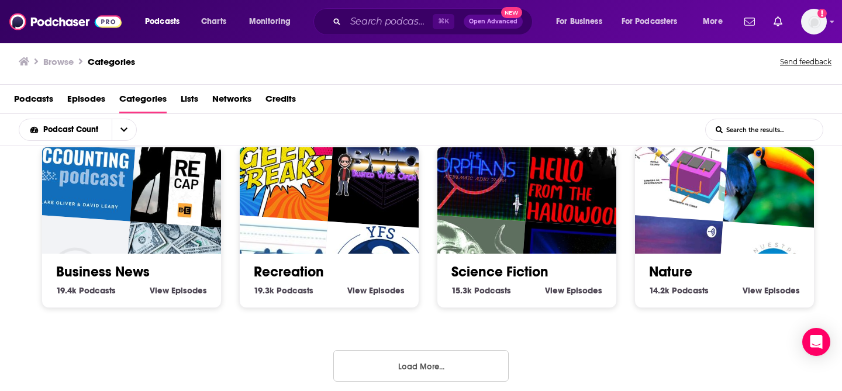
click at [455, 350] on button "Load More..." at bounding box center [420, 366] width 175 height 32
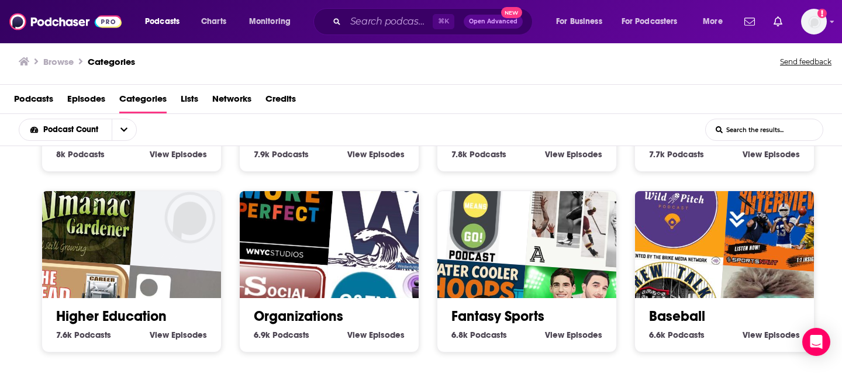
scroll to position [3439, 0]
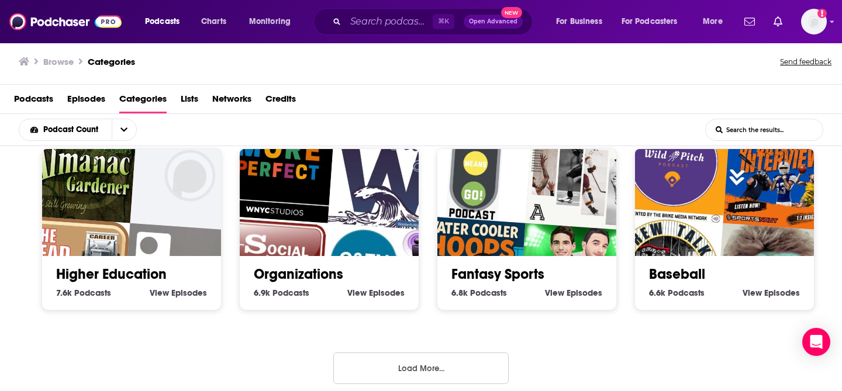
click at [402, 368] on button "Load More..." at bounding box center [420, 368] width 175 height 32
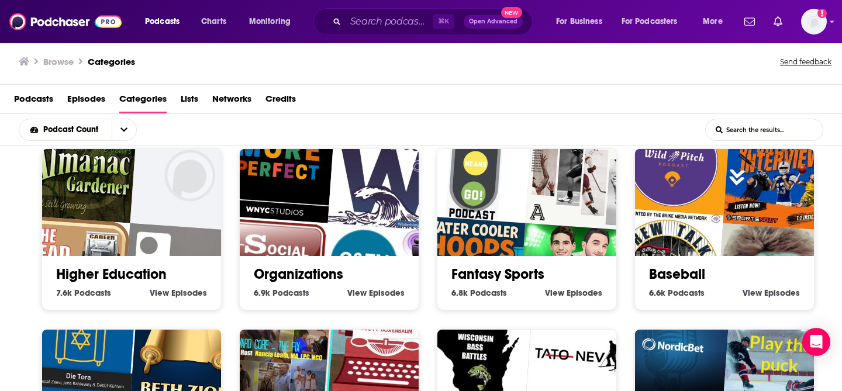
click at [442, 96] on div "Podcasts Episodes Categories Lists Networks Credits" at bounding box center [423, 101] width 818 height 24
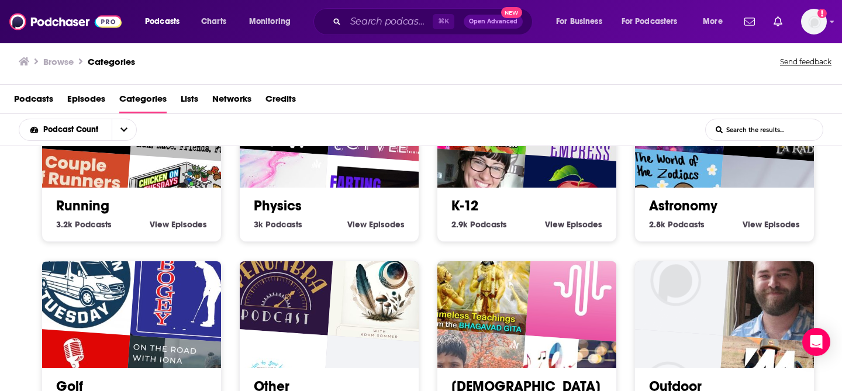
scroll to position [3957, 0]
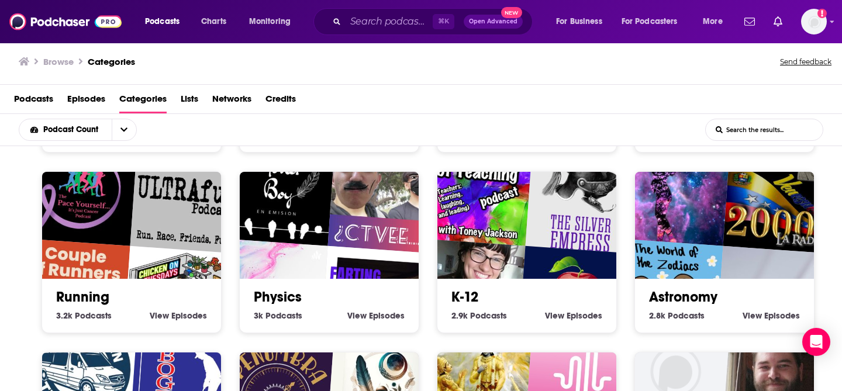
click at [127, 245] on img "A Couple of Runners" at bounding box center [73, 295] width 115 height 115
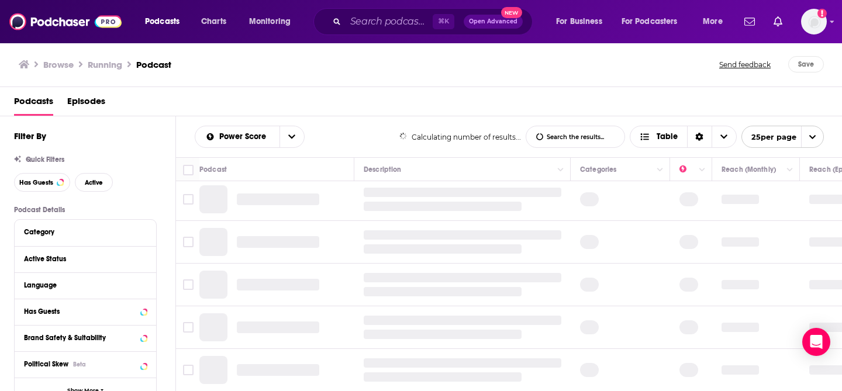
scroll to position [50, 0]
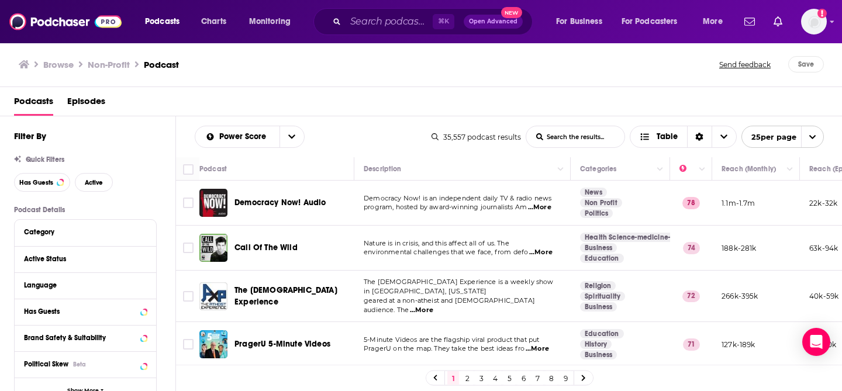
click at [600, 206] on link "Non Profit" at bounding box center [601, 202] width 42 height 9
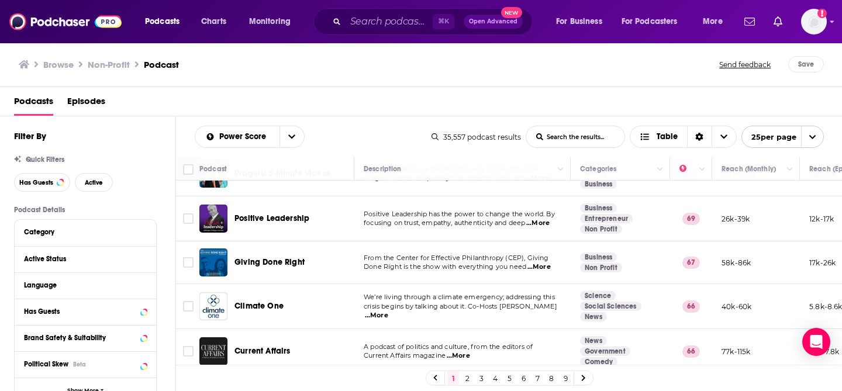
scroll to position [181, 0]
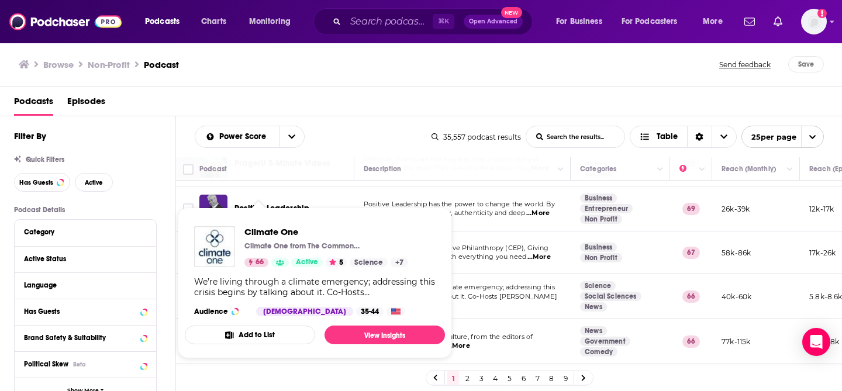
click at [501, 102] on div "Podcasts Episodes" at bounding box center [423, 104] width 819 height 24
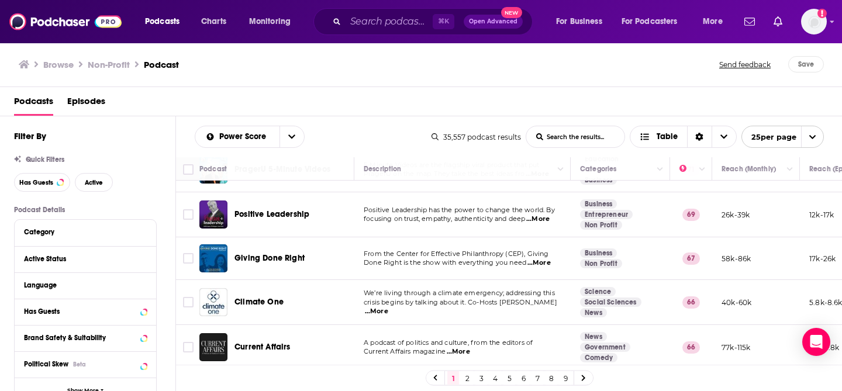
scroll to position [197, 0]
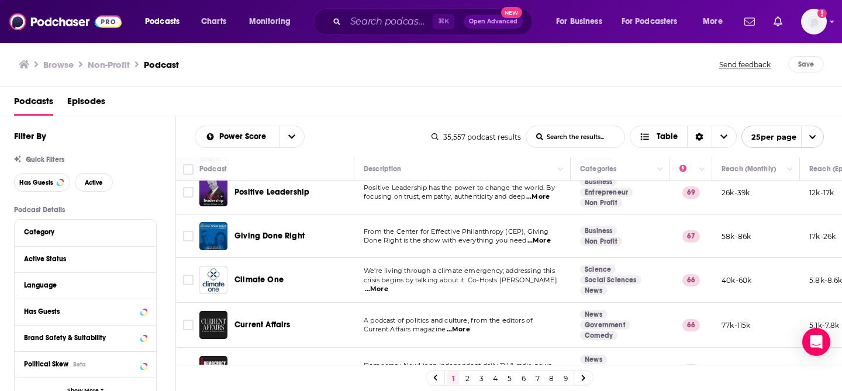
click at [485, 102] on div "Podcasts Episodes" at bounding box center [423, 104] width 819 height 24
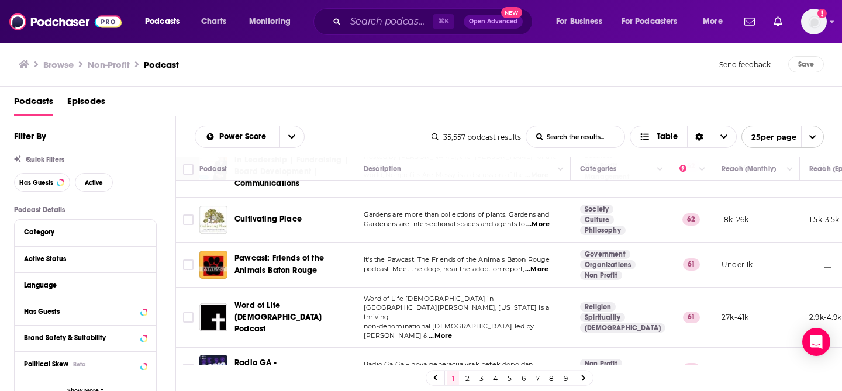
scroll to position [946, 0]
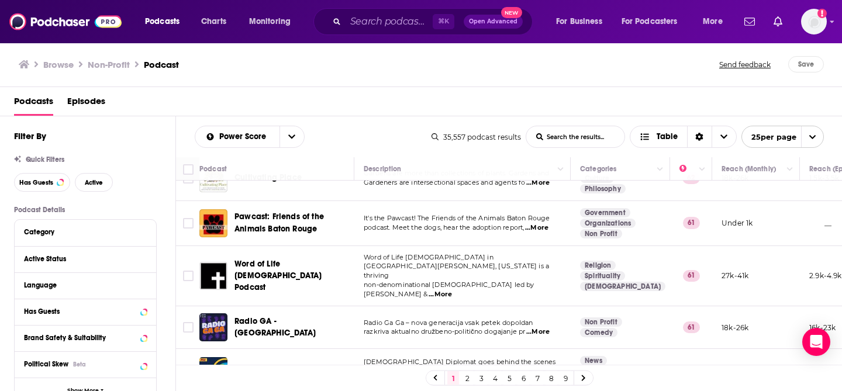
click at [467, 376] on link "2" at bounding box center [467, 378] width 12 height 14
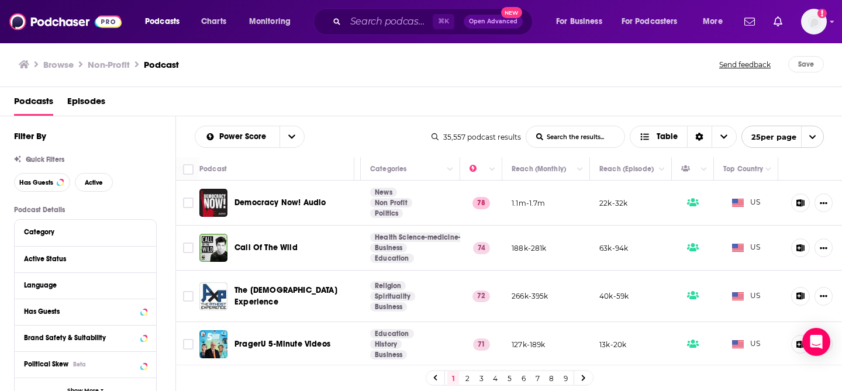
scroll to position [0, 212]
click at [587, 378] on link at bounding box center [583, 377] width 19 height 13
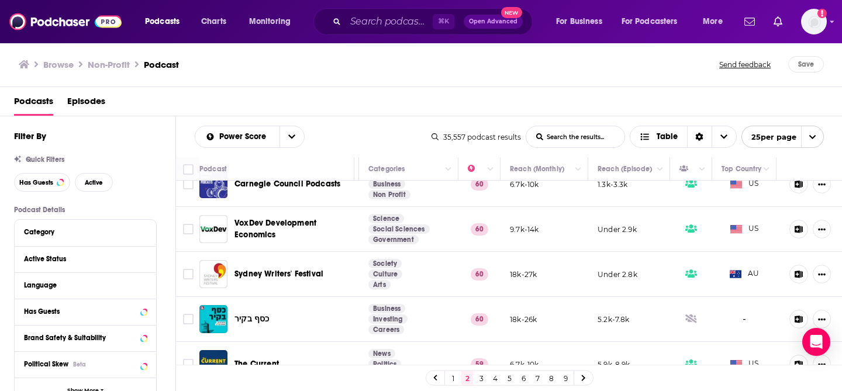
scroll to position [338, 212]
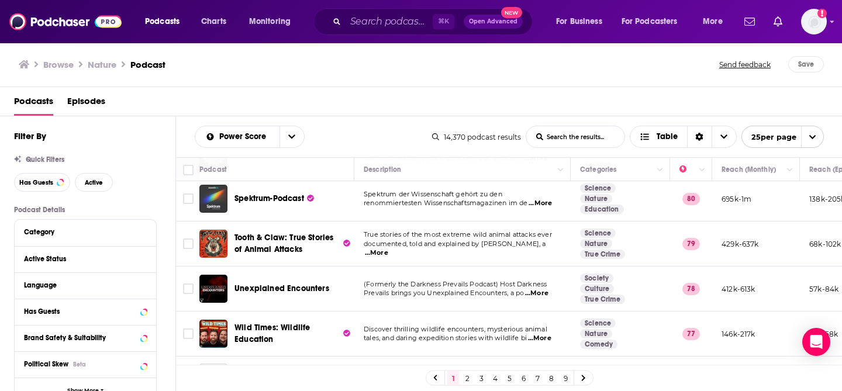
scroll to position [144, 0]
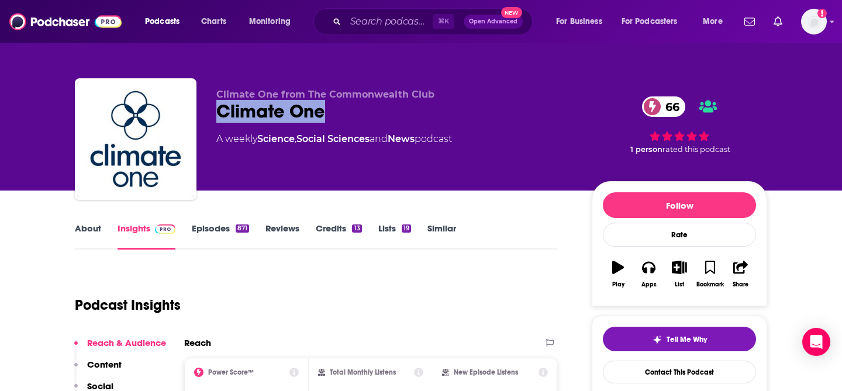
drag, startPoint x: 334, startPoint y: 109, endPoint x: 220, endPoint y: 110, distance: 114.0
click at [220, 110] on div "Climate One 66" at bounding box center [394, 111] width 357 height 23
copy h2 "Climate One"
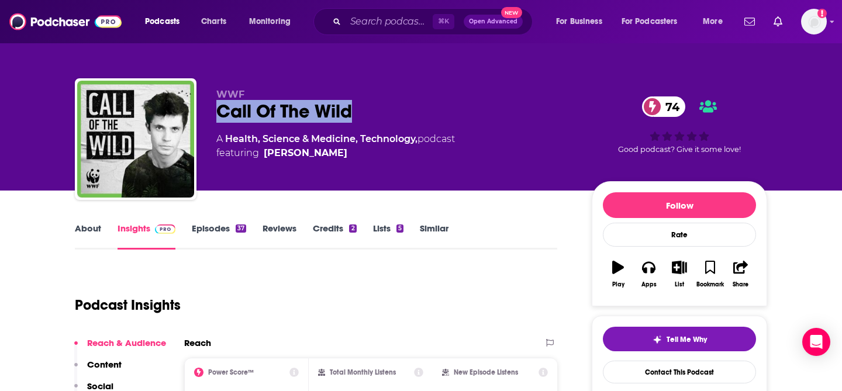
drag, startPoint x: 351, startPoint y: 106, endPoint x: 198, endPoint y: 108, distance: 153.1
click at [198, 108] on div "WWF Call Of The Wild 74 A Health, Science & Medicine, Technology, podcast featu…" at bounding box center [421, 141] width 692 height 126
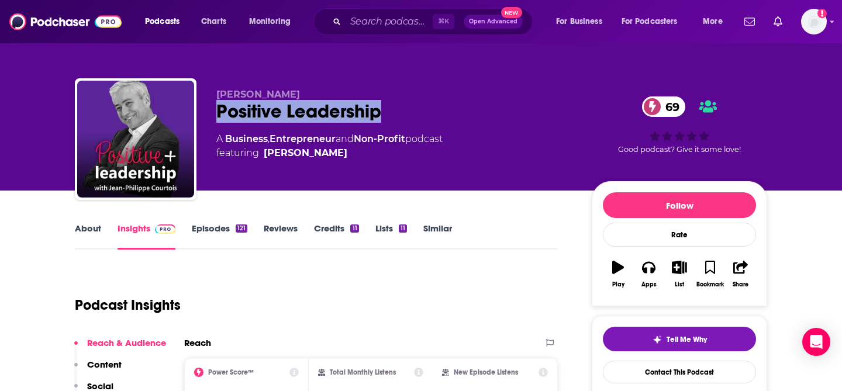
drag, startPoint x: 411, startPoint y: 124, endPoint x: 218, endPoint y: 116, distance: 193.6
click at [218, 116] on div "[PERSON_NAME] Positive Leadership 69 A Business , Entrepreneur and Non-Profit p…" at bounding box center [394, 136] width 357 height 94
copy h2 "Positive Leadership"
